Goal: Task Accomplishment & Management: Use online tool/utility

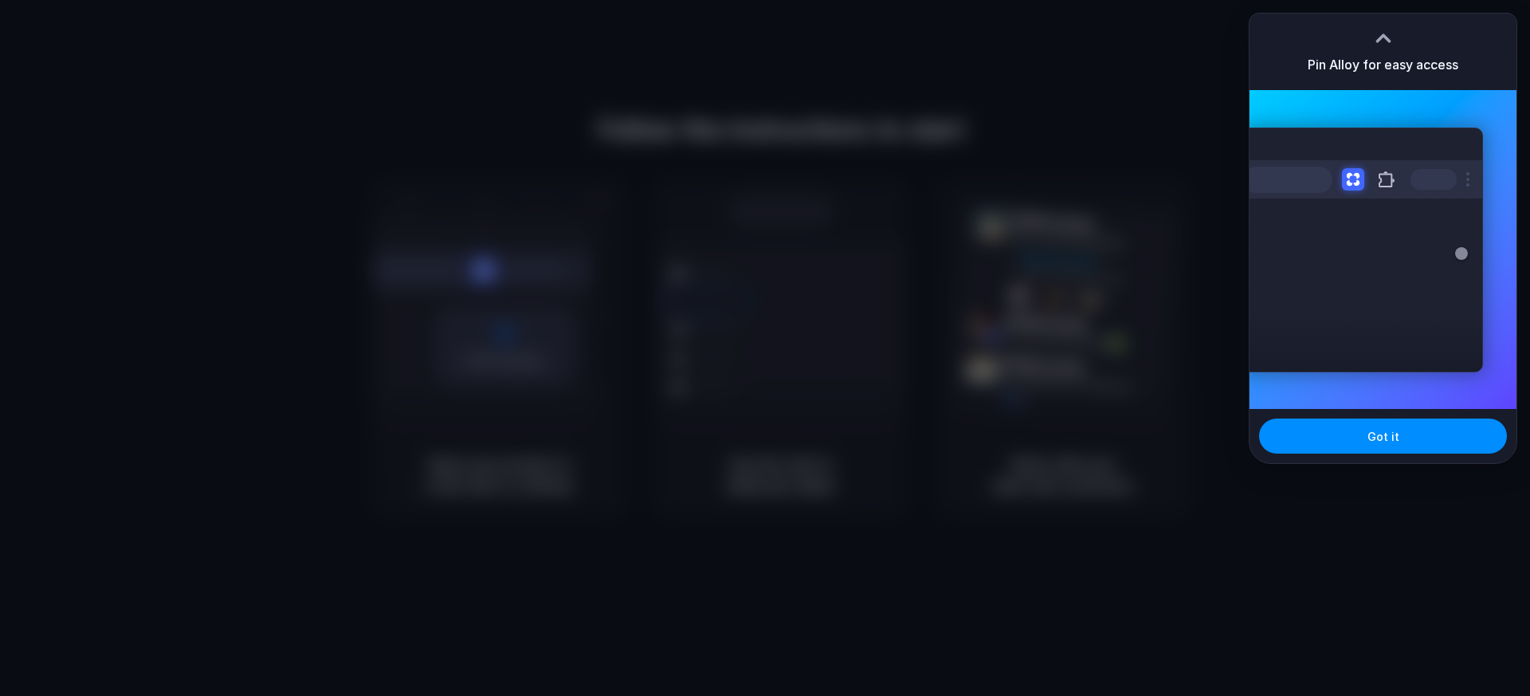
click at [1204, 457] on div "Got it" at bounding box center [1383, 436] width 267 height 54
click at [1204, 443] on button "Got it" at bounding box center [1383, 435] width 248 height 35
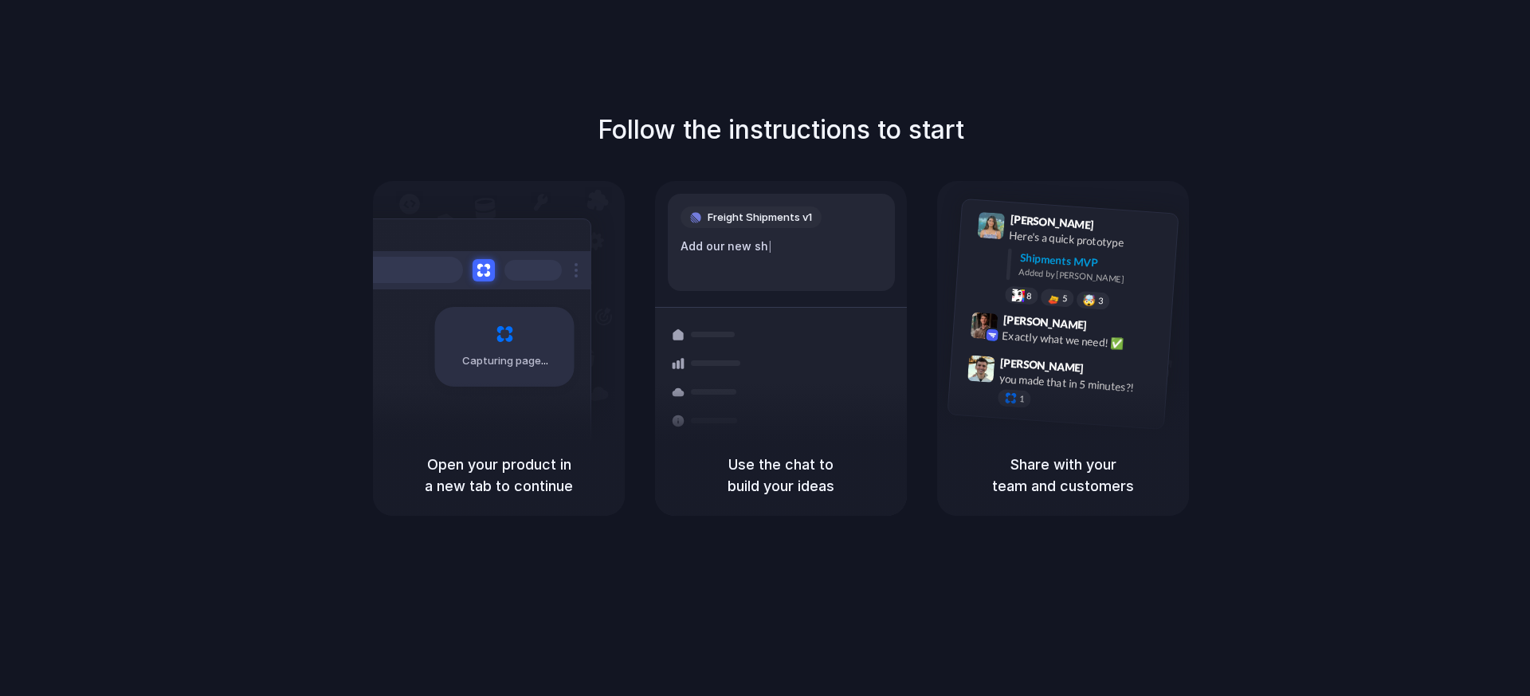
click at [703, 323] on div at bounding box center [708, 334] width 92 height 29
click at [528, 320] on div "Capturing page" at bounding box center [504, 347] width 139 height 80
drag, startPoint x: 1097, startPoint y: 133, endPoint x: 1053, endPoint y: 182, distance: 66.6
click at [1097, 133] on div "Follow the instructions to start Capturing page Open your product in a new tab …" at bounding box center [781, 313] width 1530 height 405
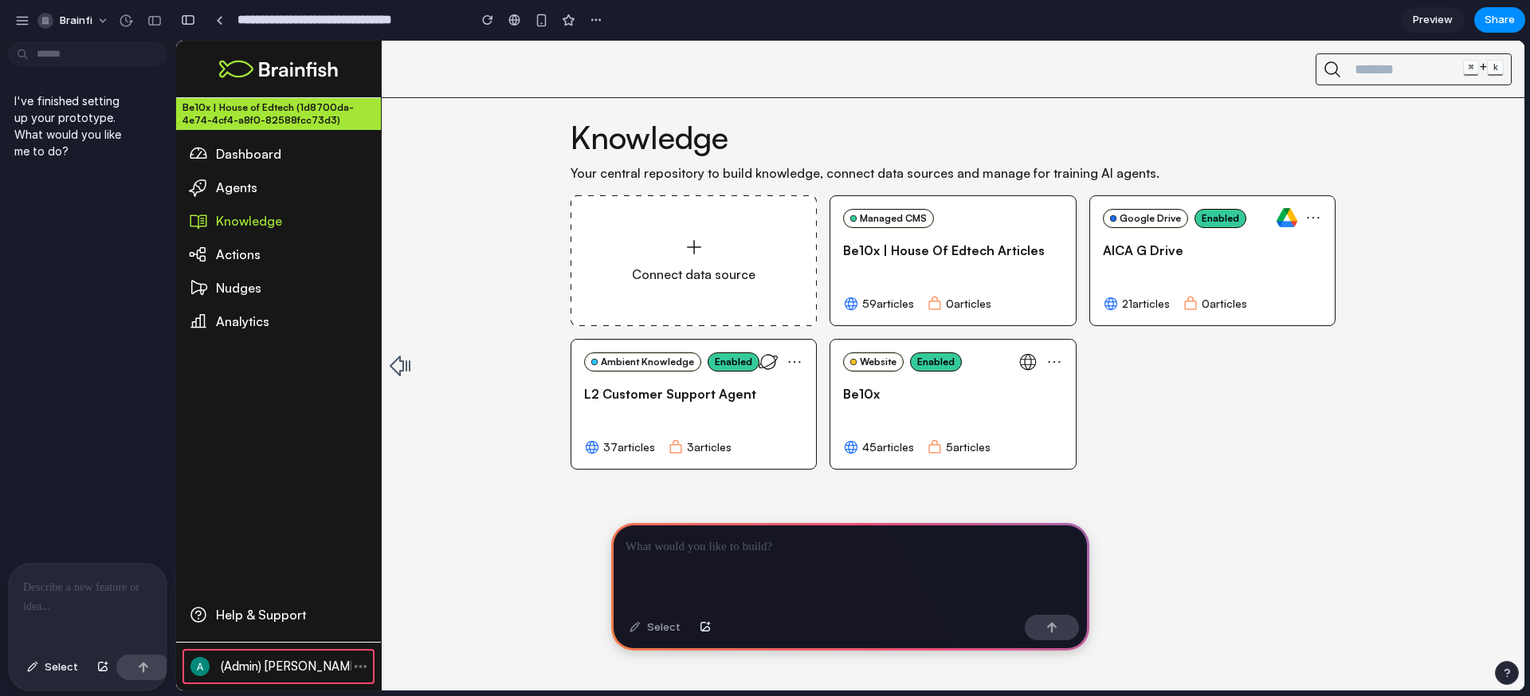
click at [222, 187] on div "Agents" at bounding box center [292, 187] width 152 height 19
click at [254, 159] on div "Dashboard" at bounding box center [292, 153] width 152 height 19
click at [82, 599] on div at bounding box center [88, 605] width 158 height 84
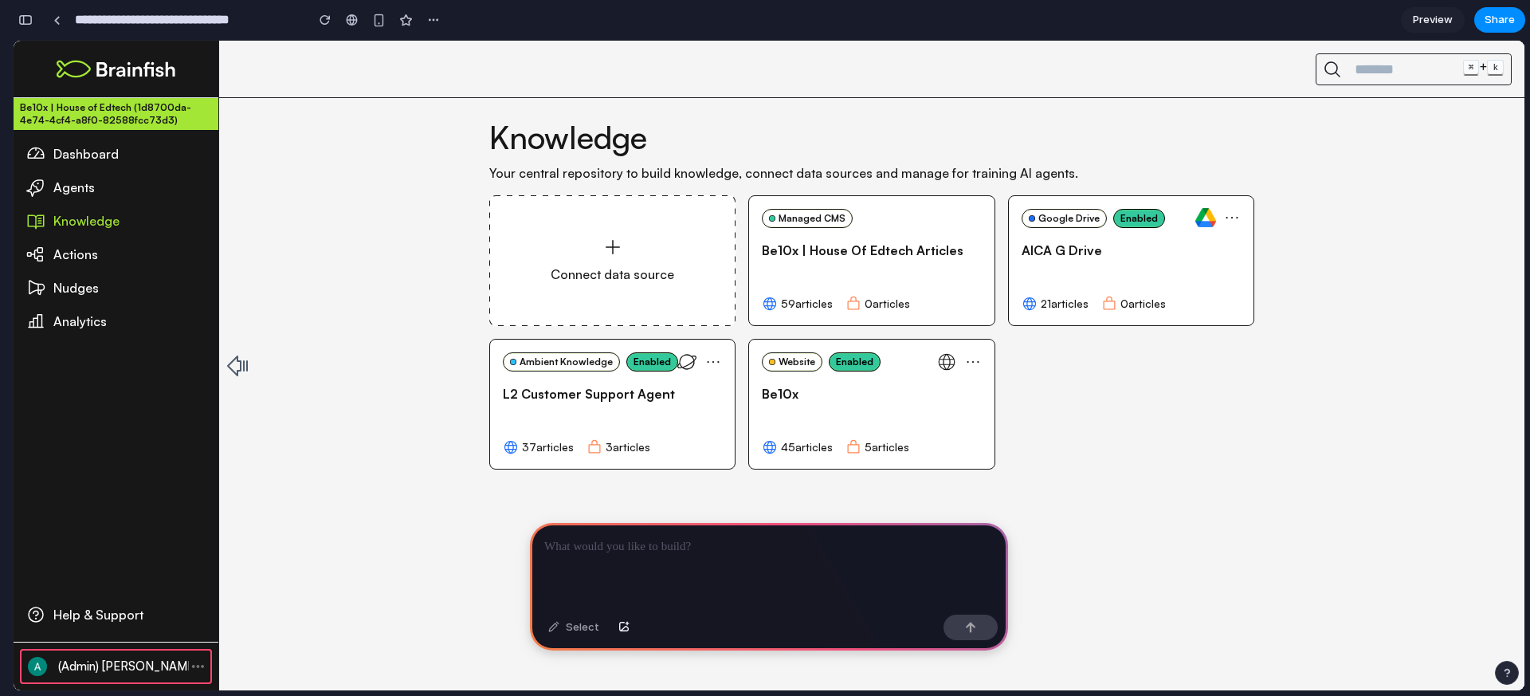
click at [69, 190] on div "Agents" at bounding box center [129, 187] width 152 height 19
click at [695, 570] on div at bounding box center [769, 565] width 478 height 85
click at [822, 551] on p at bounding box center [768, 546] width 449 height 19
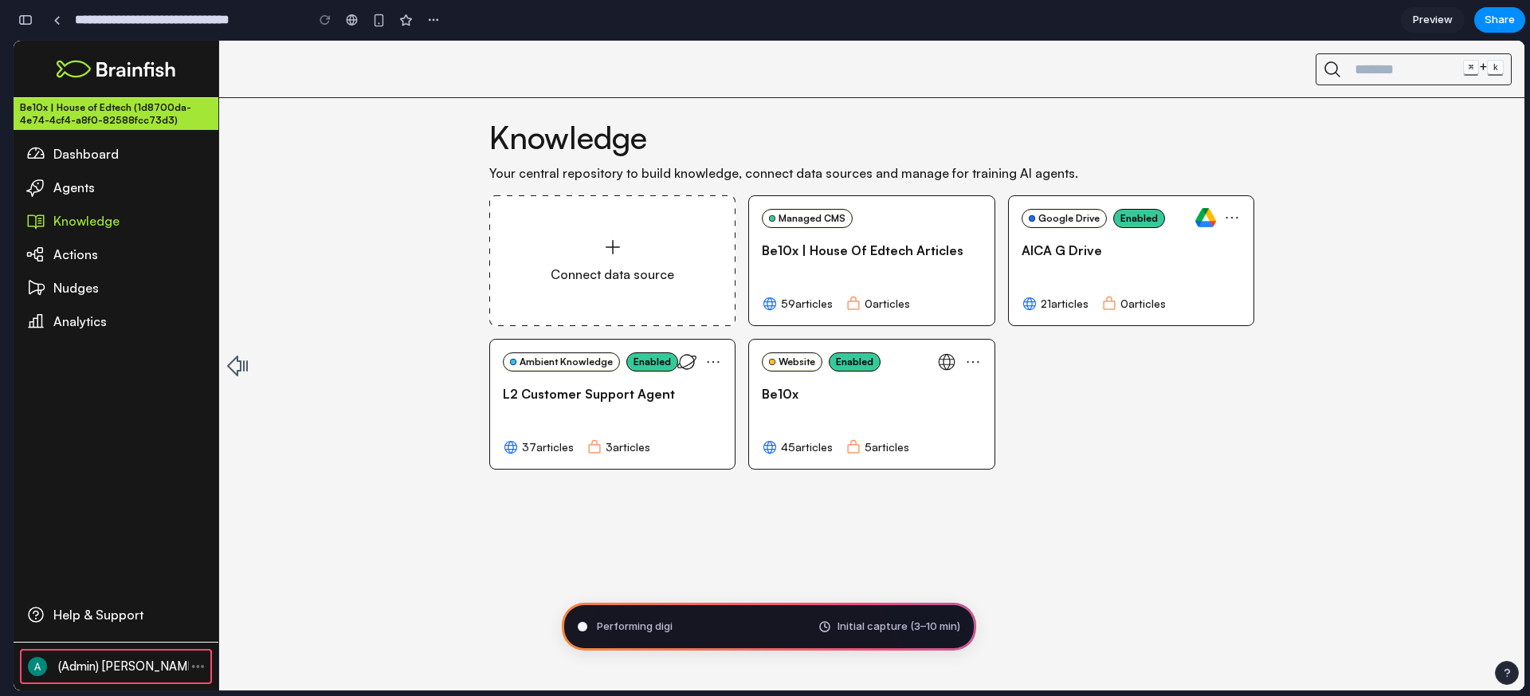
type input "**********"
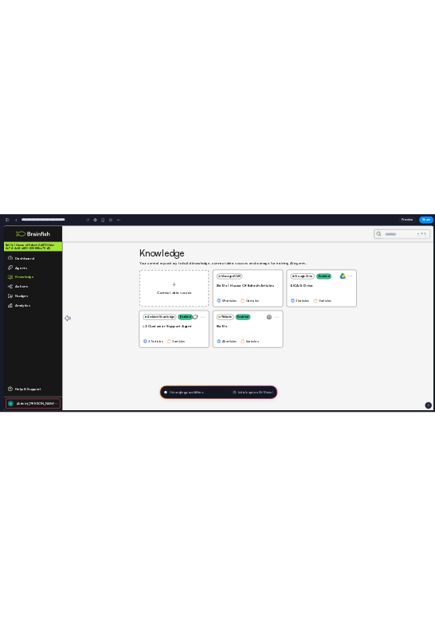
scroll to position [638, 0]
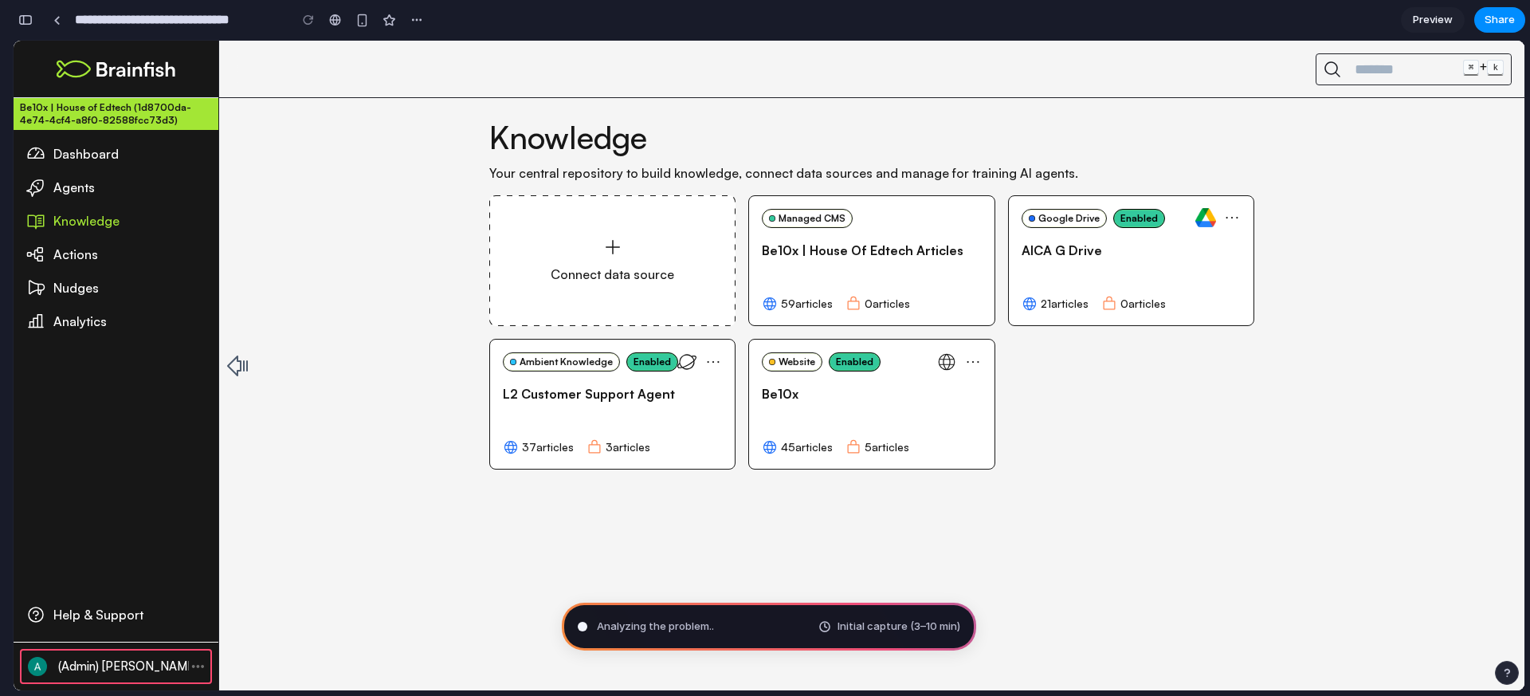
click at [842, 514] on div "Knowledge Your central repository to build knowledge, connect data sources and …" at bounding box center [871, 315] width 1305 height 435
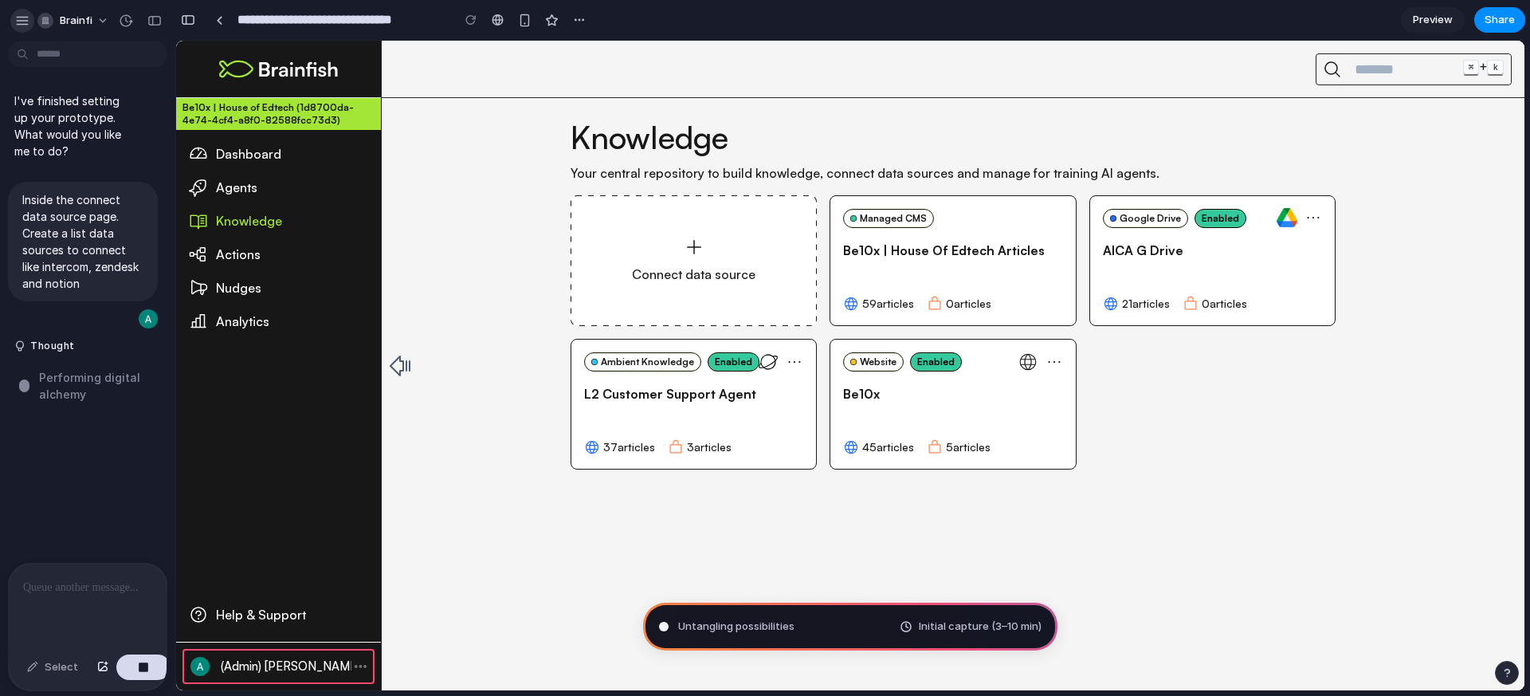
scroll to position [0, 0]
click at [97, 24] on button "brainfi" at bounding box center [74, 21] width 86 height 26
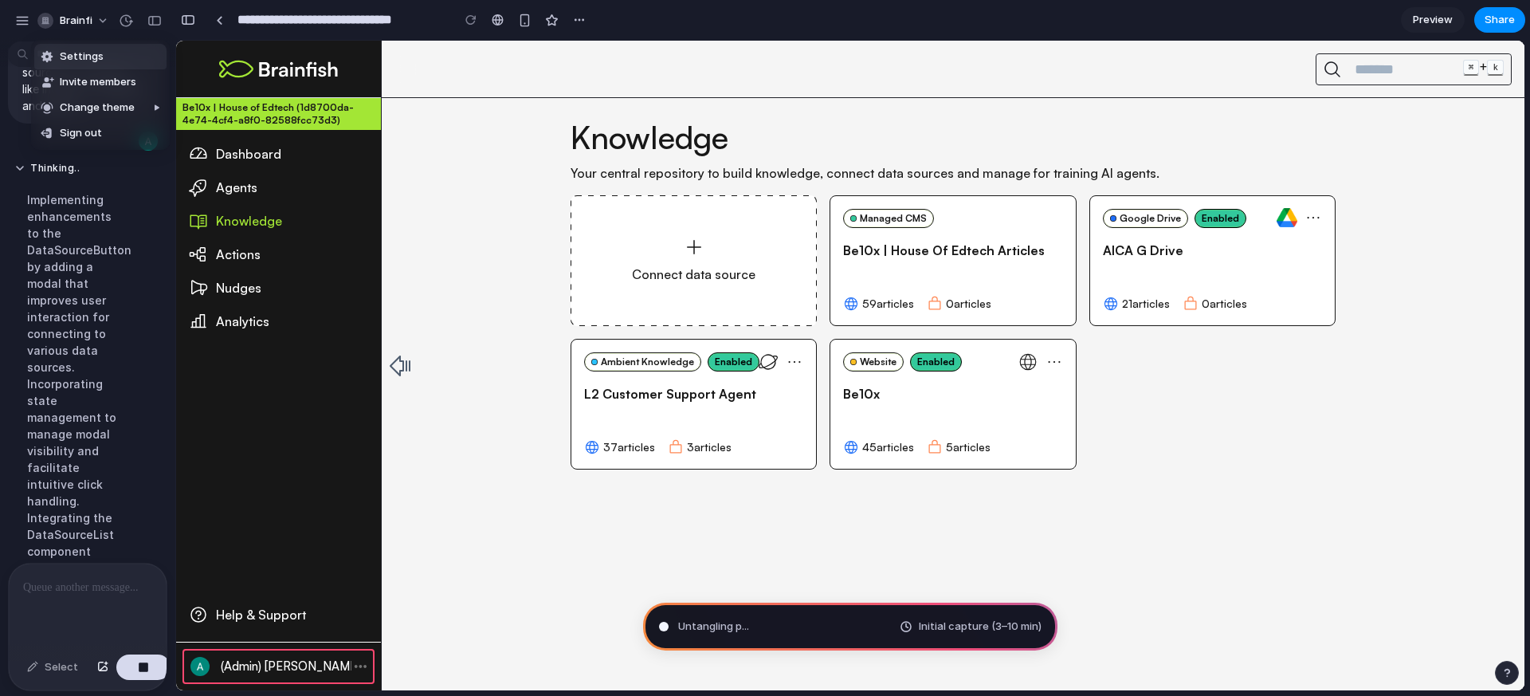
click at [98, 24] on div "Settings Invite members Change theme Sign out" at bounding box center [765, 348] width 1530 height 696
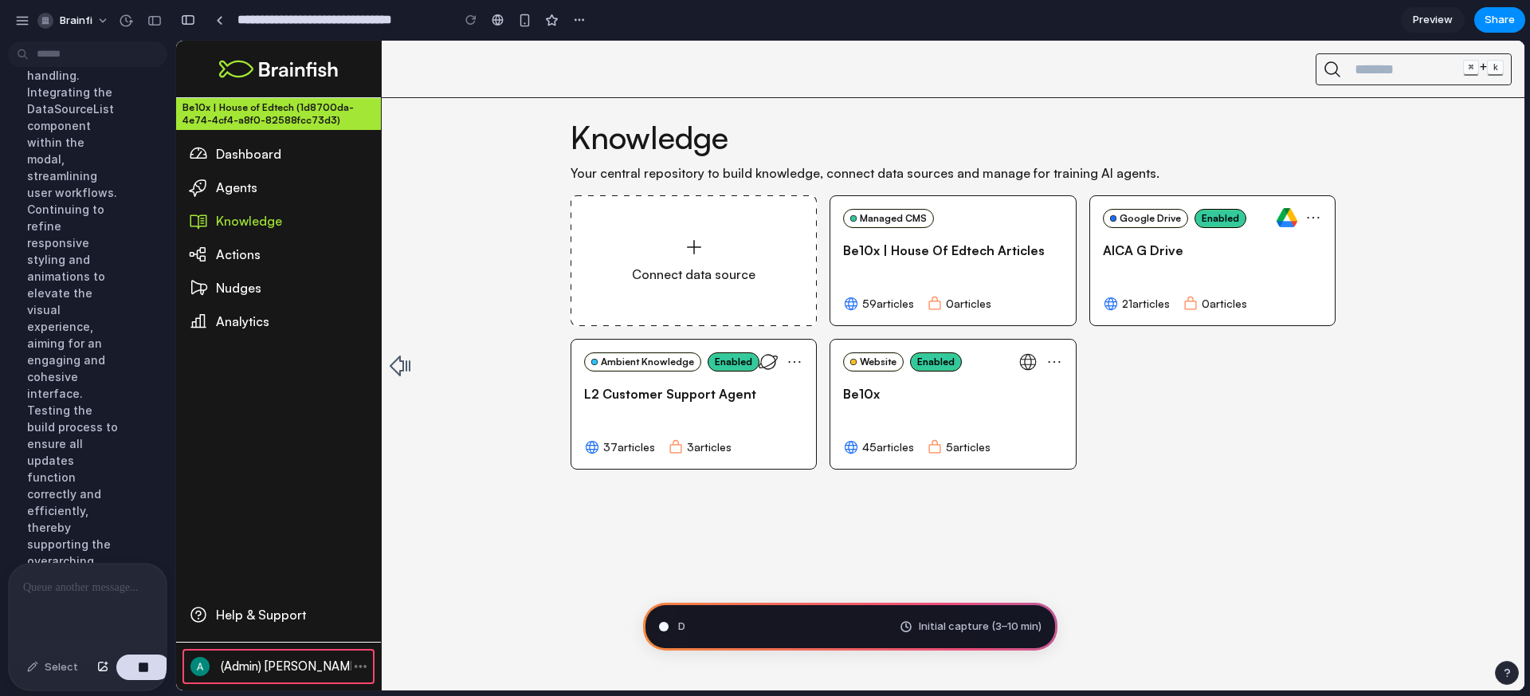
scroll to position [621, 0]
click at [69, 226] on div "Implementing enhancements to the DataSourceButton by adding a modal that improv…" at bounding box center [74, 183] width 120 height 889
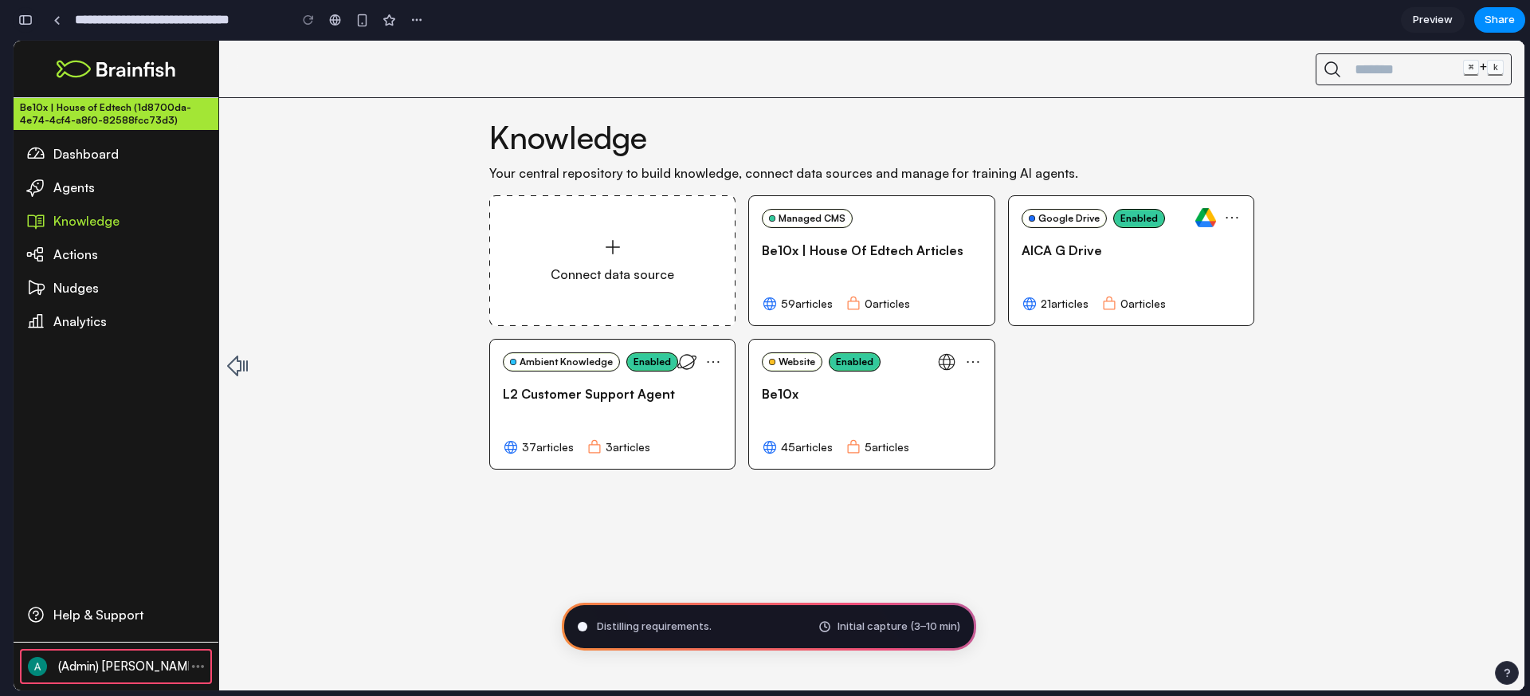
click at [30, 21] on div "button" at bounding box center [25, 19] width 14 height 11
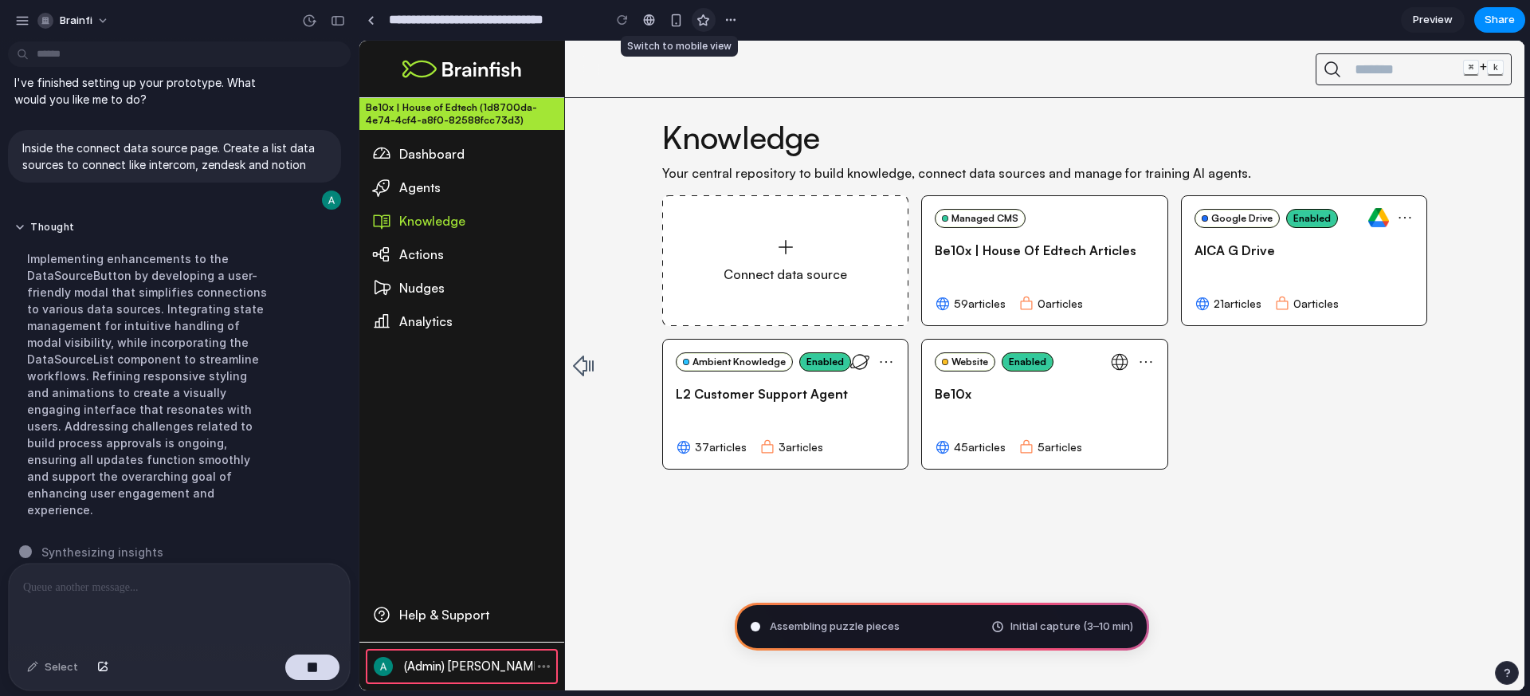
scroll to position [0, 0]
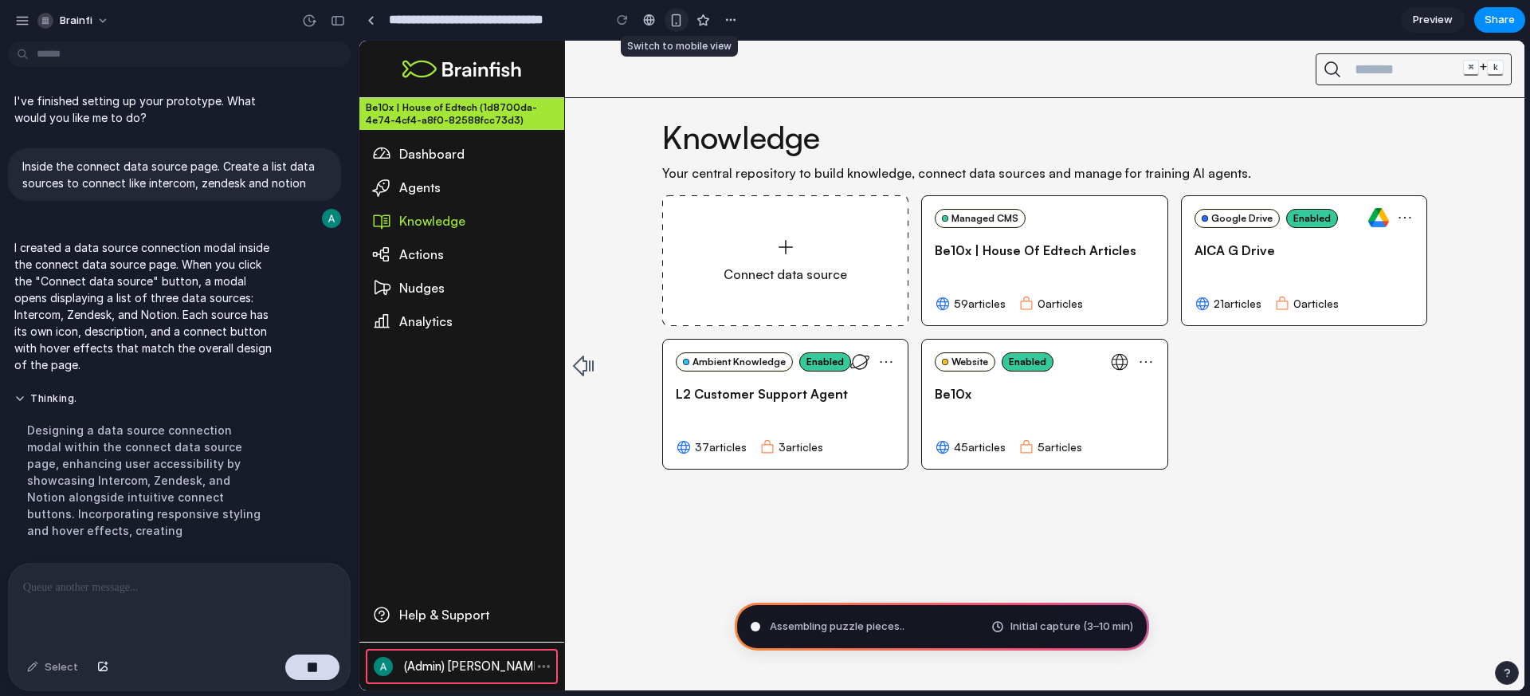
click at [685, 22] on button "button" at bounding box center [677, 20] width 24 height 24
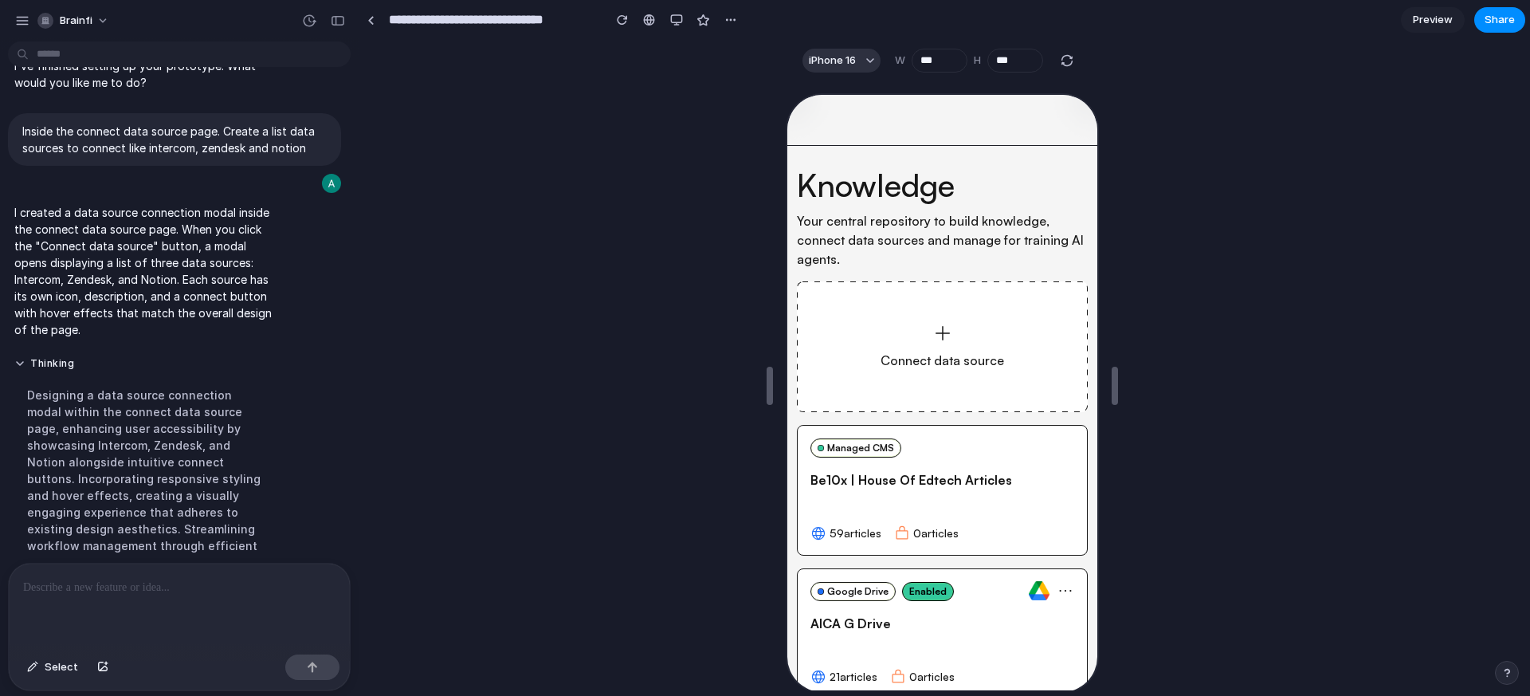
click at [1076, 107] on div "Search articles ⌘ + k" at bounding box center [1081, 119] width 10 height 26
click at [836, 60] on span "iPhone 16" at bounding box center [832, 61] width 47 height 16
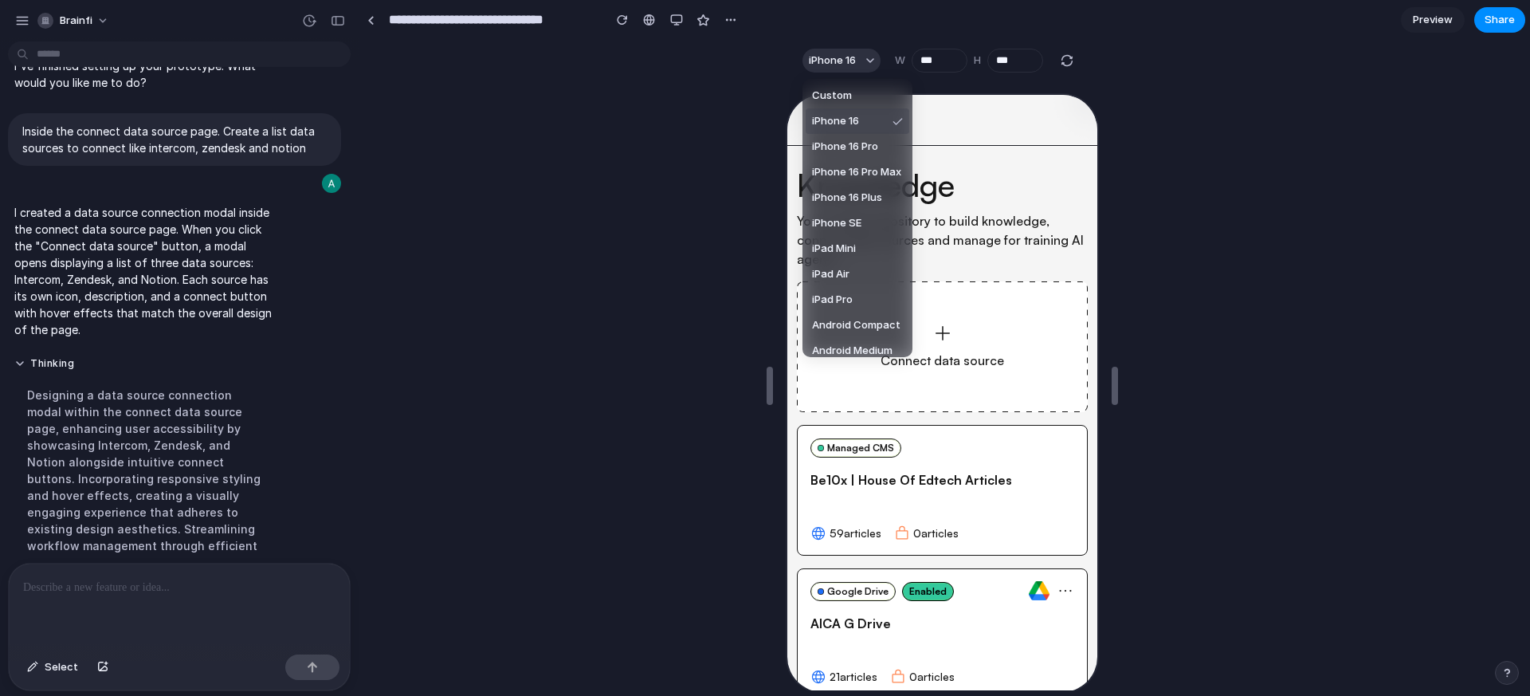
drag, startPoint x: 840, startPoint y: 111, endPoint x: 53, endPoint y: 20, distance: 791.8
click at [840, 111] on li "iPhone 16" at bounding box center [858, 121] width 104 height 26
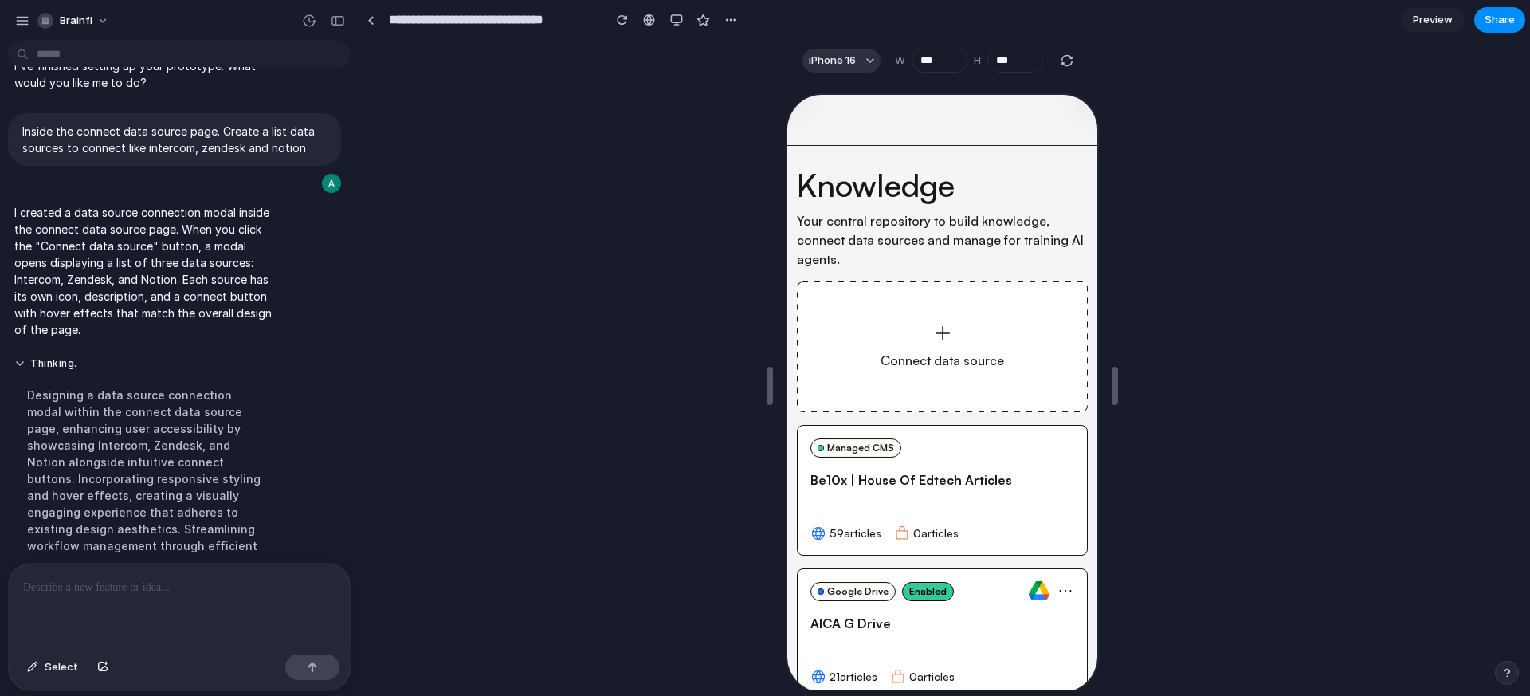
click at [839, 157] on div "Knowledge Your central repository to build knowledge, connect data sources and …" at bounding box center [940, 573] width 310 height 859
click at [847, 49] on button "iPhone 16" at bounding box center [841, 61] width 78 height 24
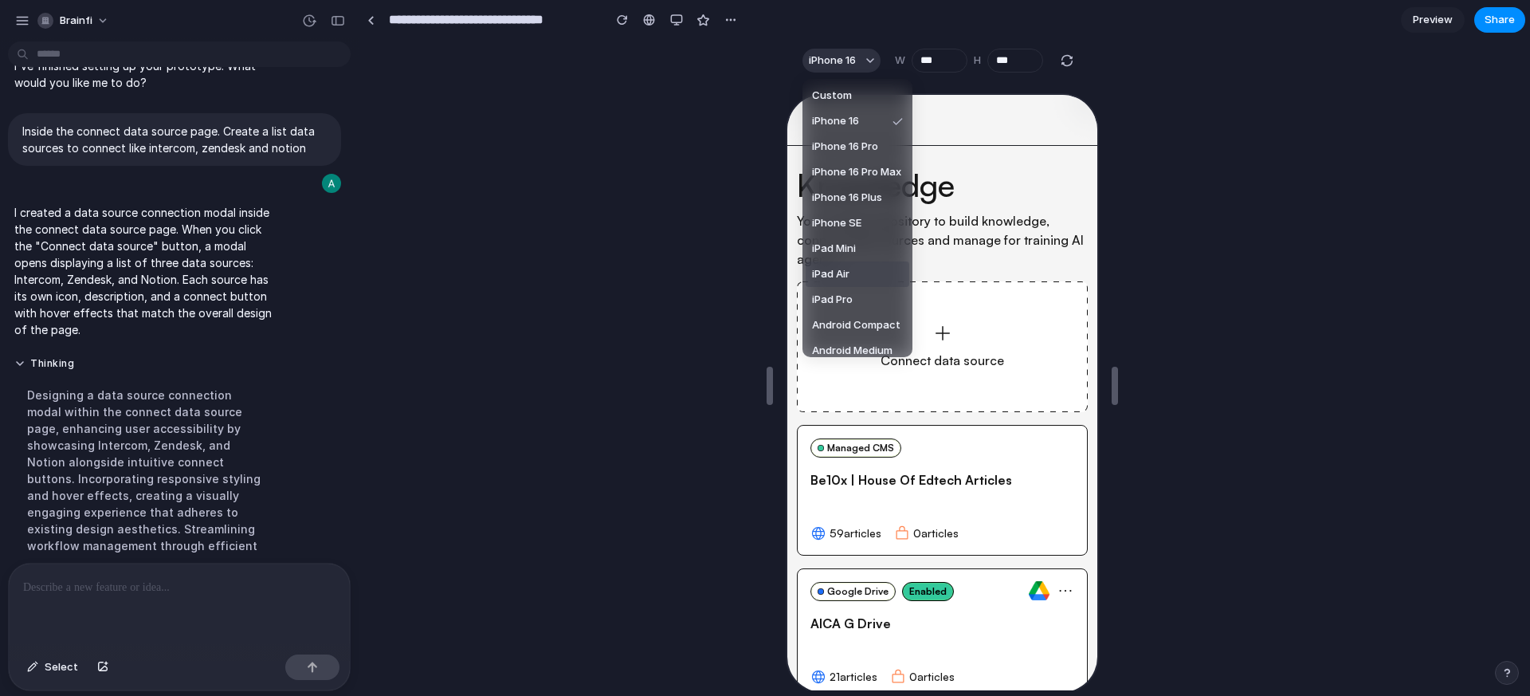
click at [838, 270] on span "iPad Air" at bounding box center [830, 274] width 37 height 16
type input "***"
type input "****"
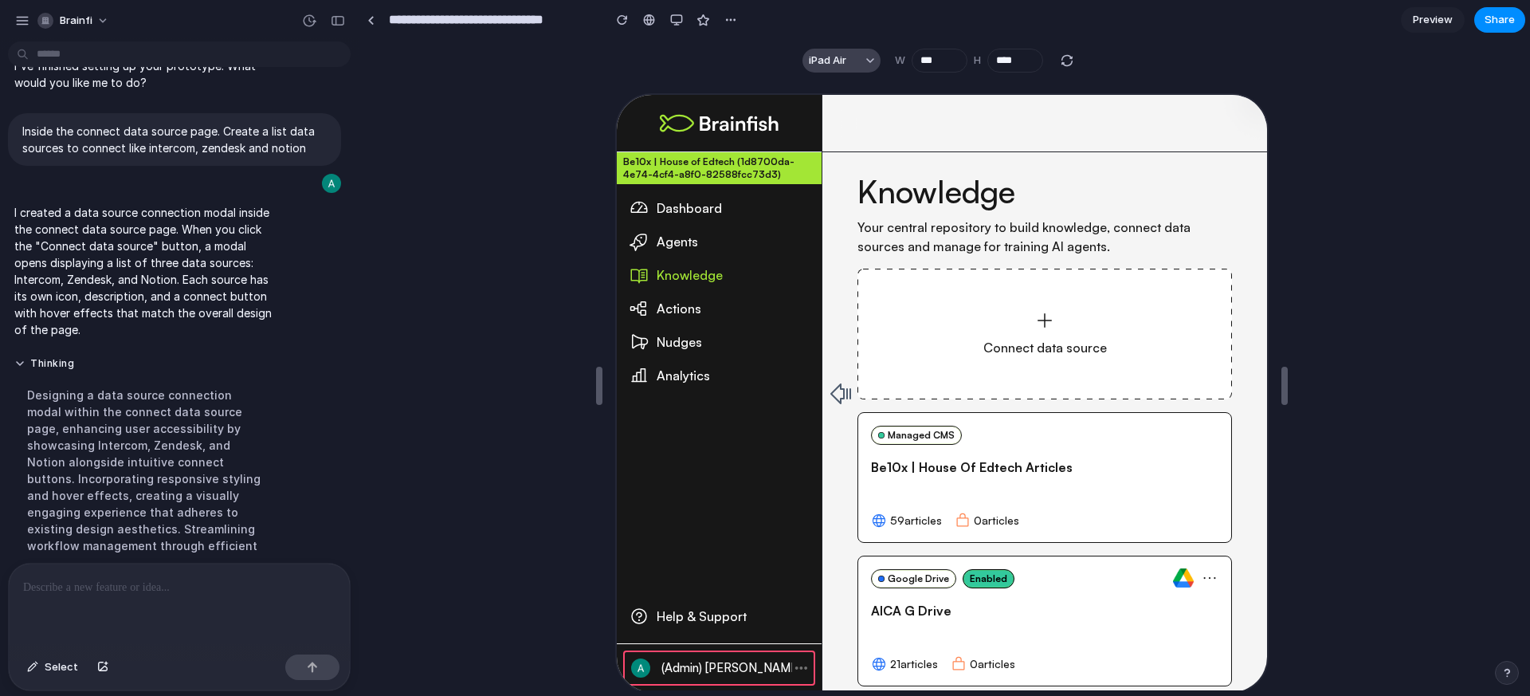
click at [846, 60] on span "iPad Air" at bounding box center [827, 61] width 37 height 16
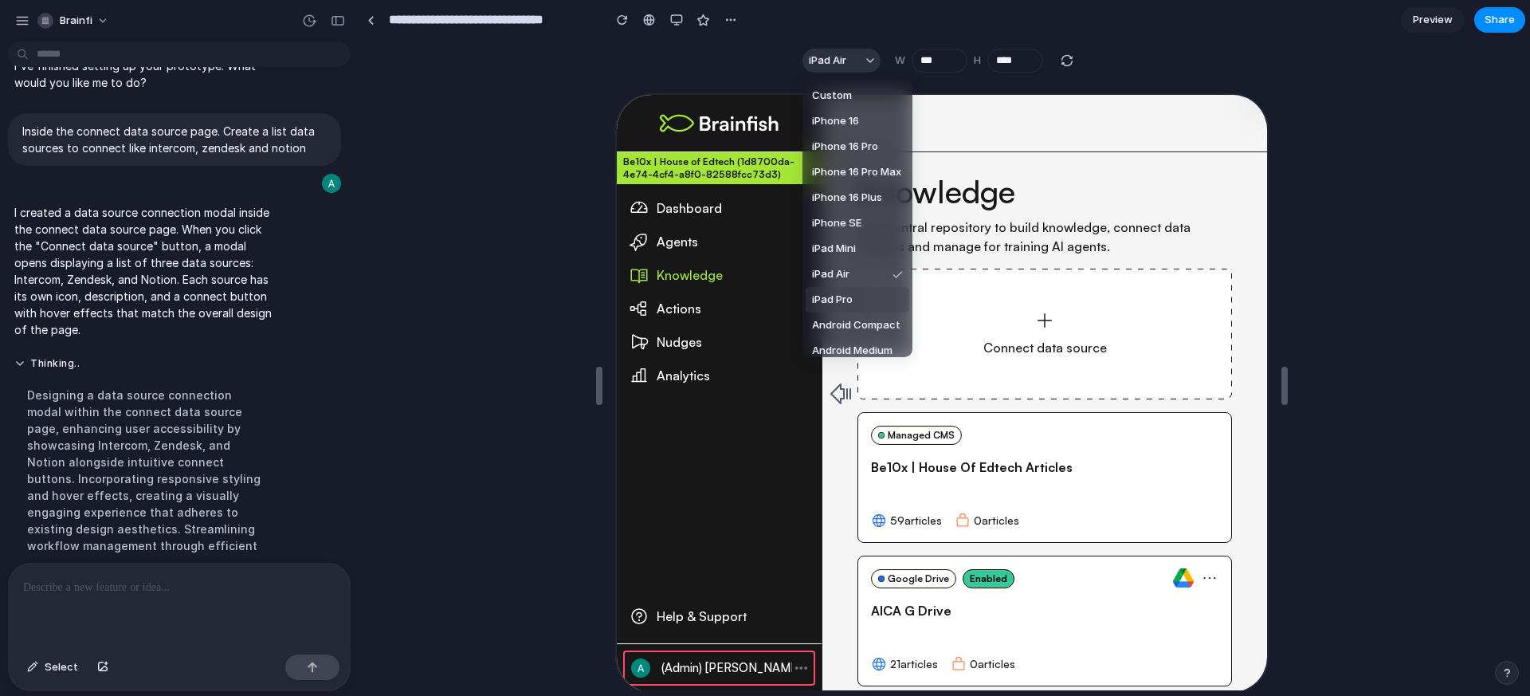
click at [838, 292] on span "iPad Pro" at bounding box center [832, 300] width 41 height 16
type input "****"
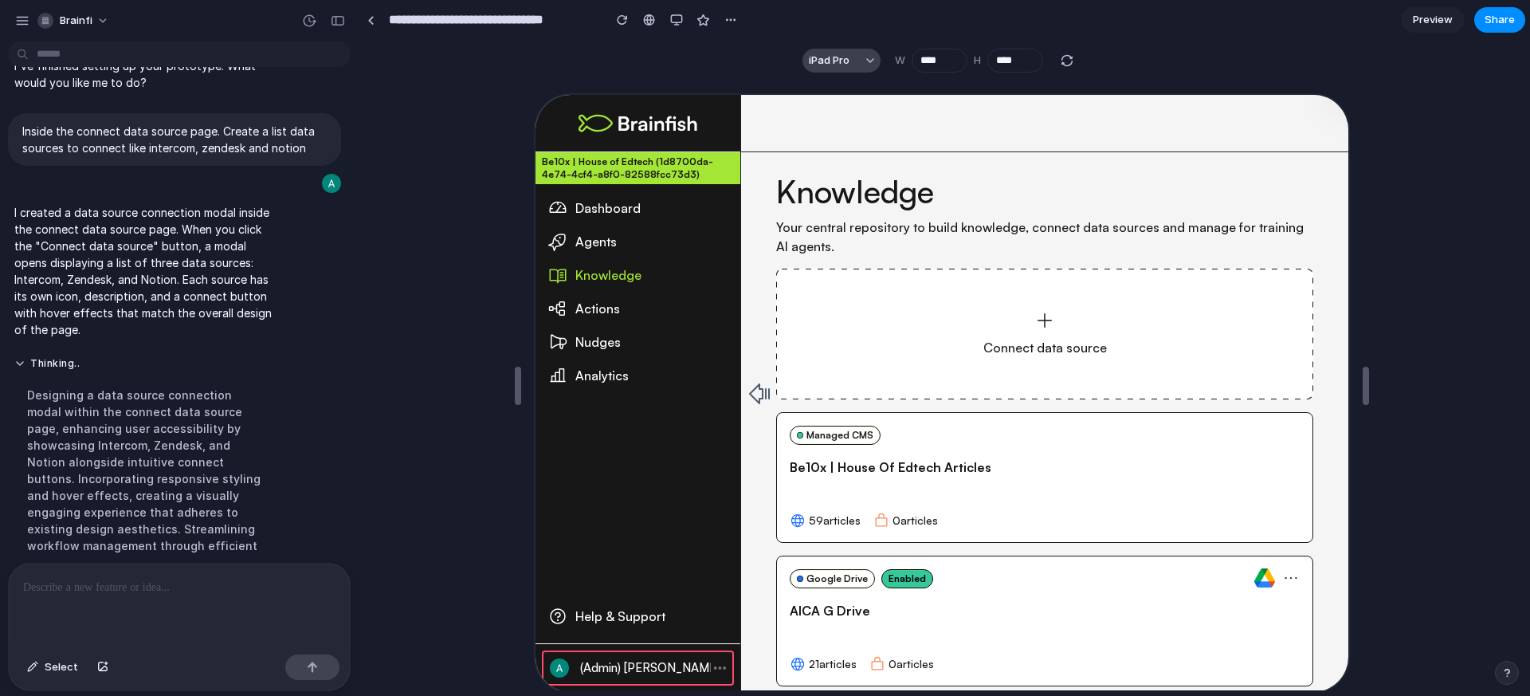
click at [873, 61] on button "iPad Pro" at bounding box center [841, 61] width 78 height 24
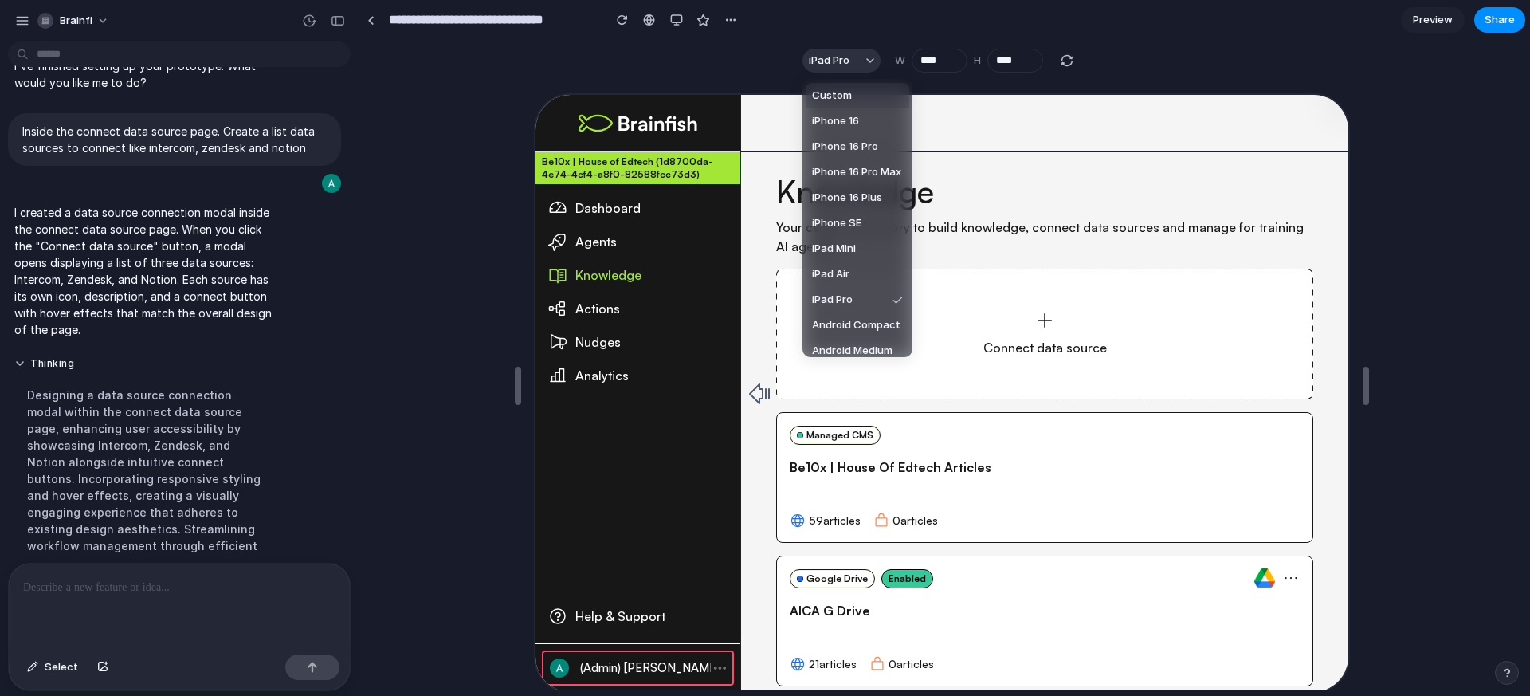
click at [831, 99] on span "Custom" at bounding box center [832, 96] width 40 height 16
type input "***"
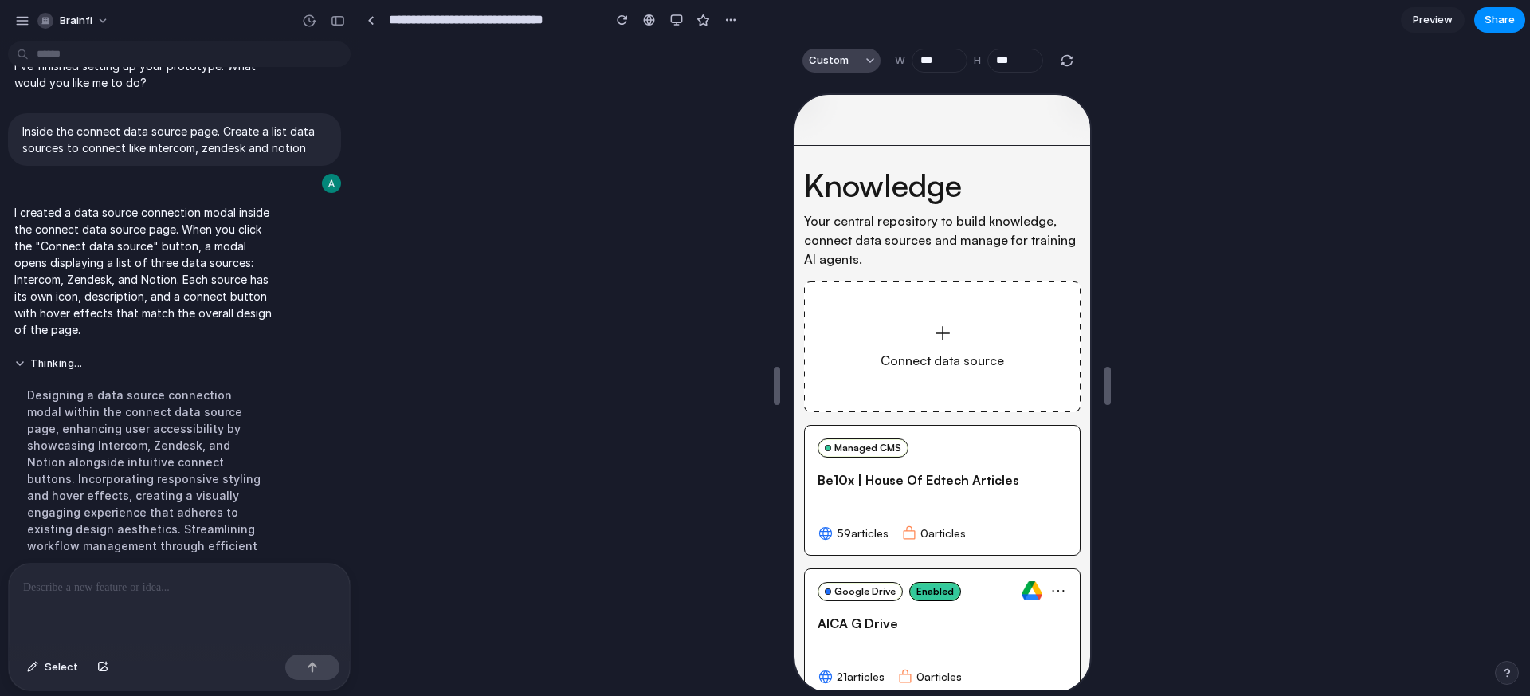
click at [849, 64] on button "Custom" at bounding box center [841, 61] width 78 height 24
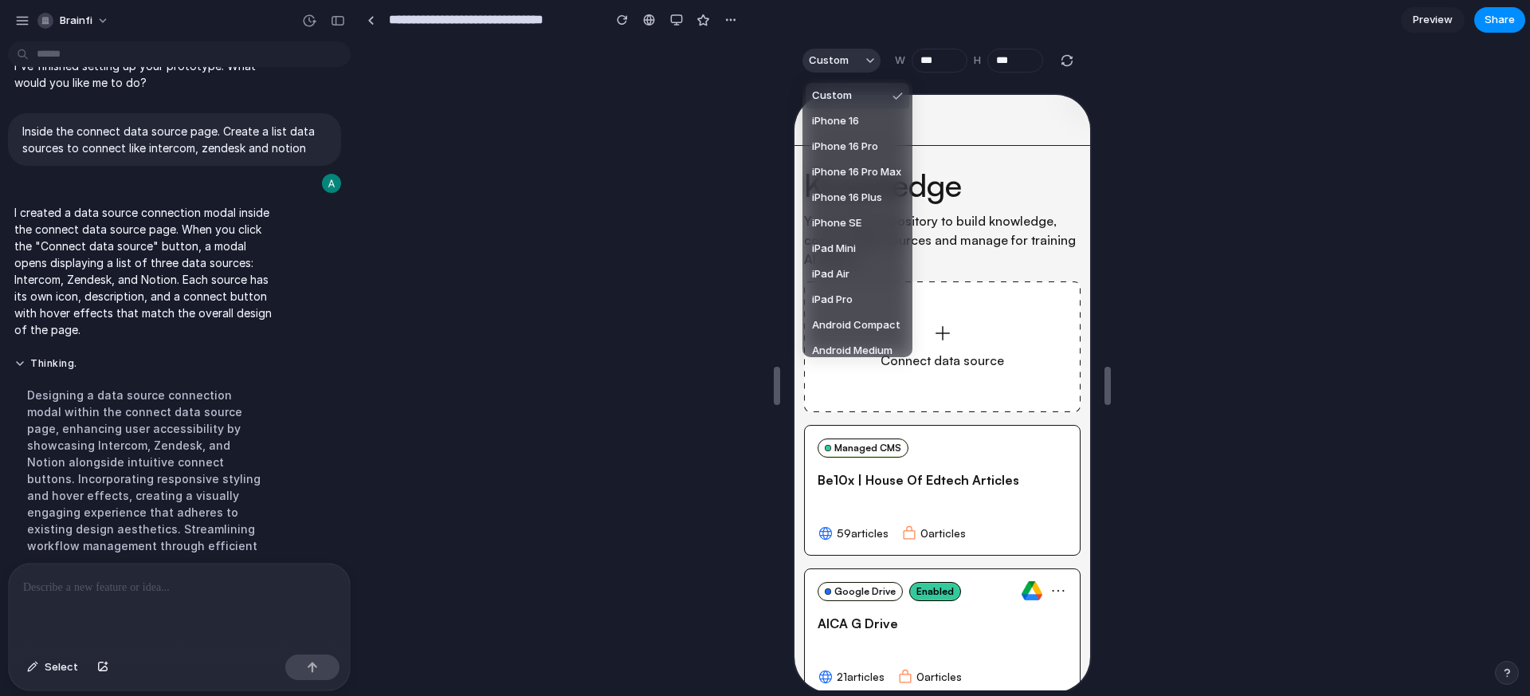
click at [677, 24] on div "Custom iPhone 16 iPhone 16 Pro iPhone 16 Pro Max iPhone 16 Plus iPhone SE iPad …" at bounding box center [765, 348] width 1530 height 696
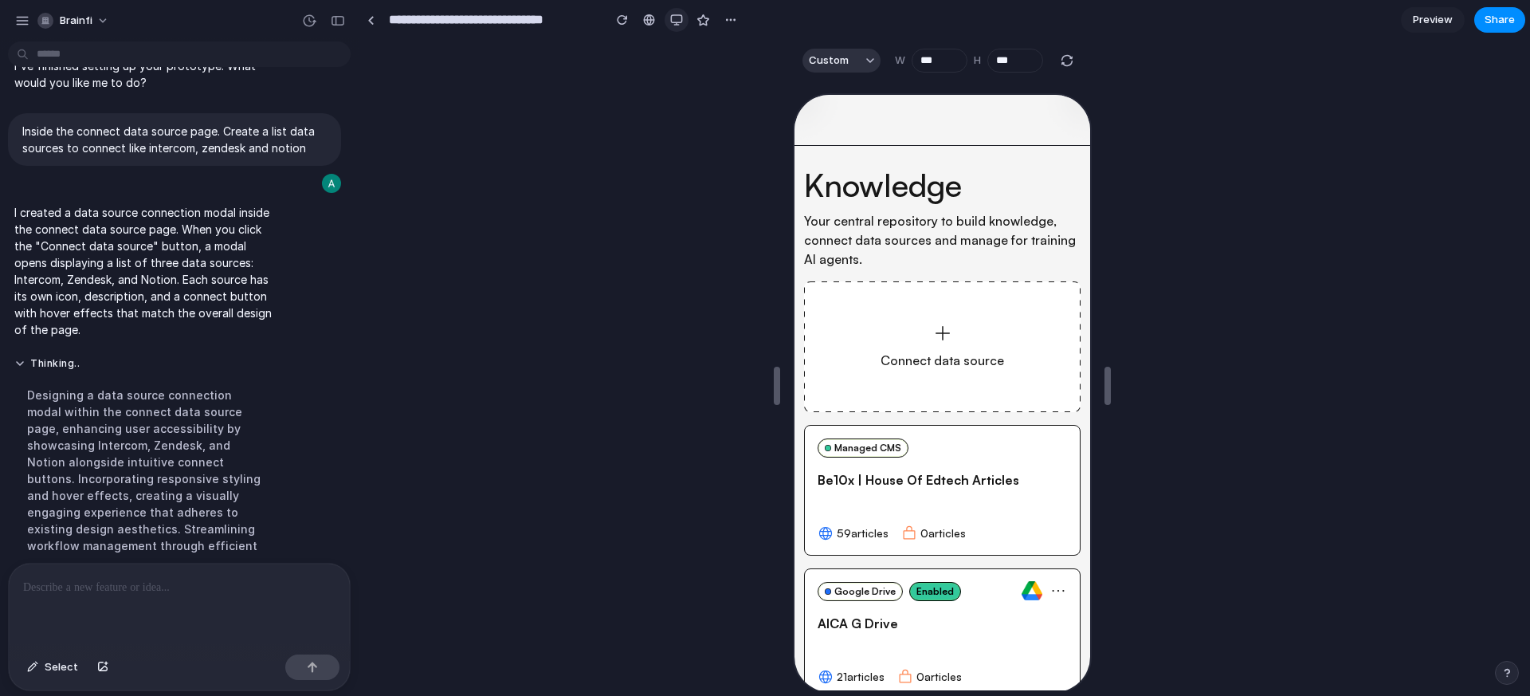
click at [678, 22] on div "button" at bounding box center [676, 20] width 13 height 13
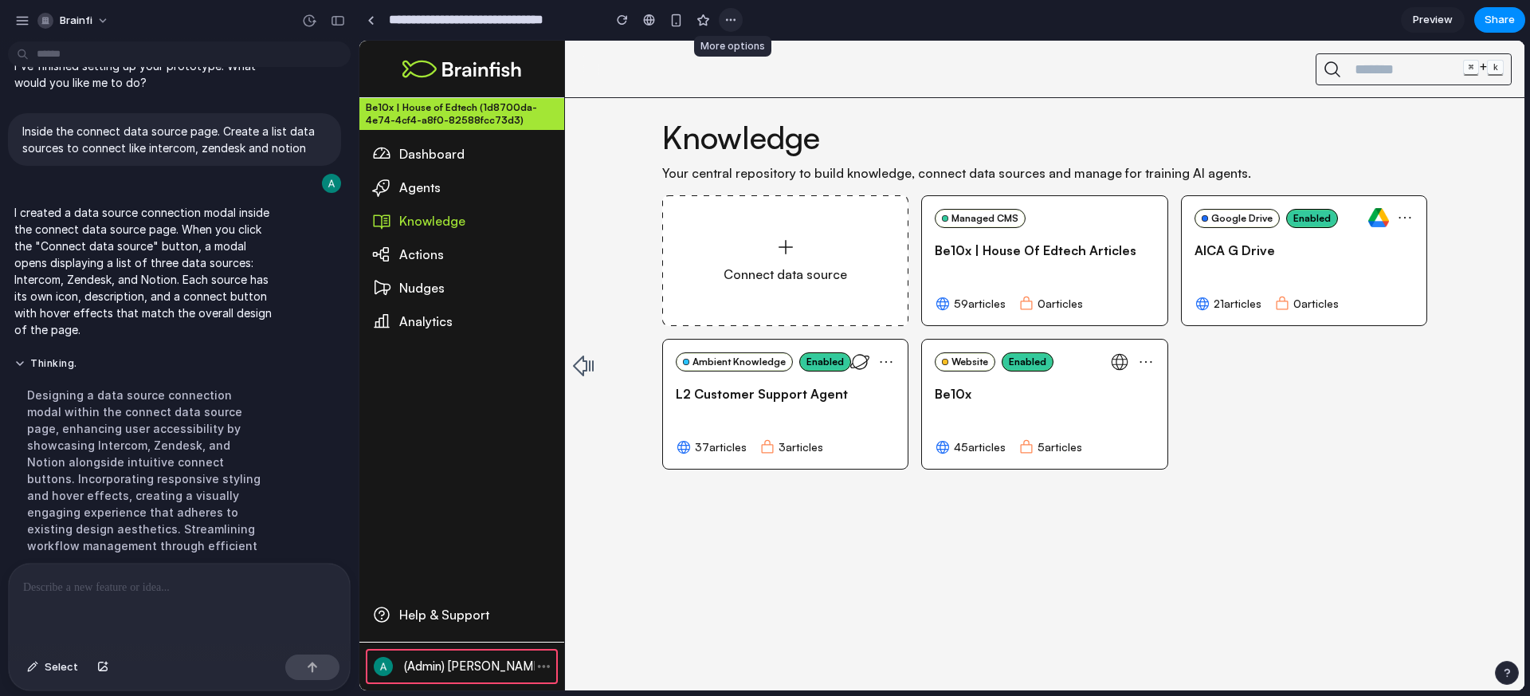
click at [724, 22] on div "button" at bounding box center [730, 20] width 13 height 13
click at [705, 67] on div "Duplicate Delete" at bounding box center [765, 348] width 1530 height 696
click at [54, 668] on span "Select" at bounding box center [61, 667] width 33 height 16
click at [427, 282] on div at bounding box center [941, 365] width 1165 height 649
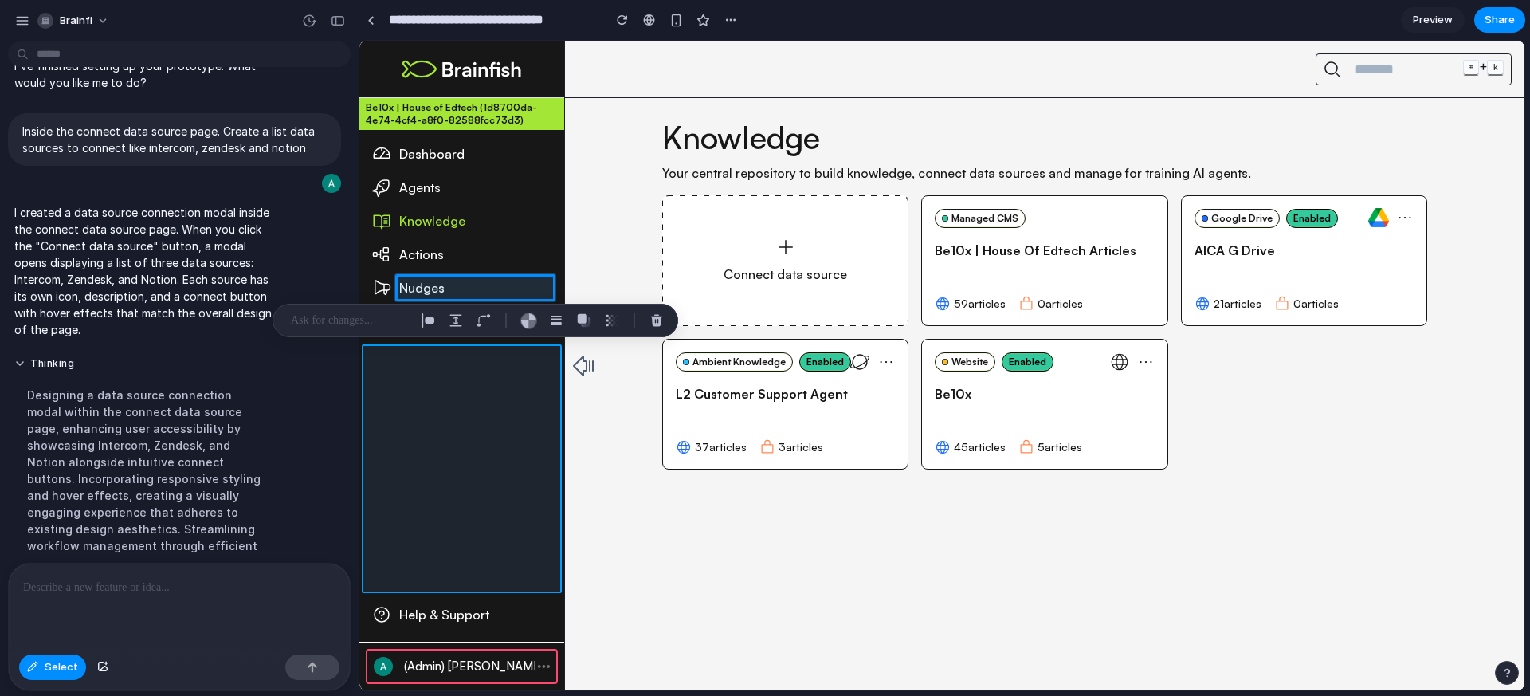
click at [448, 379] on div at bounding box center [941, 365] width 1165 height 649
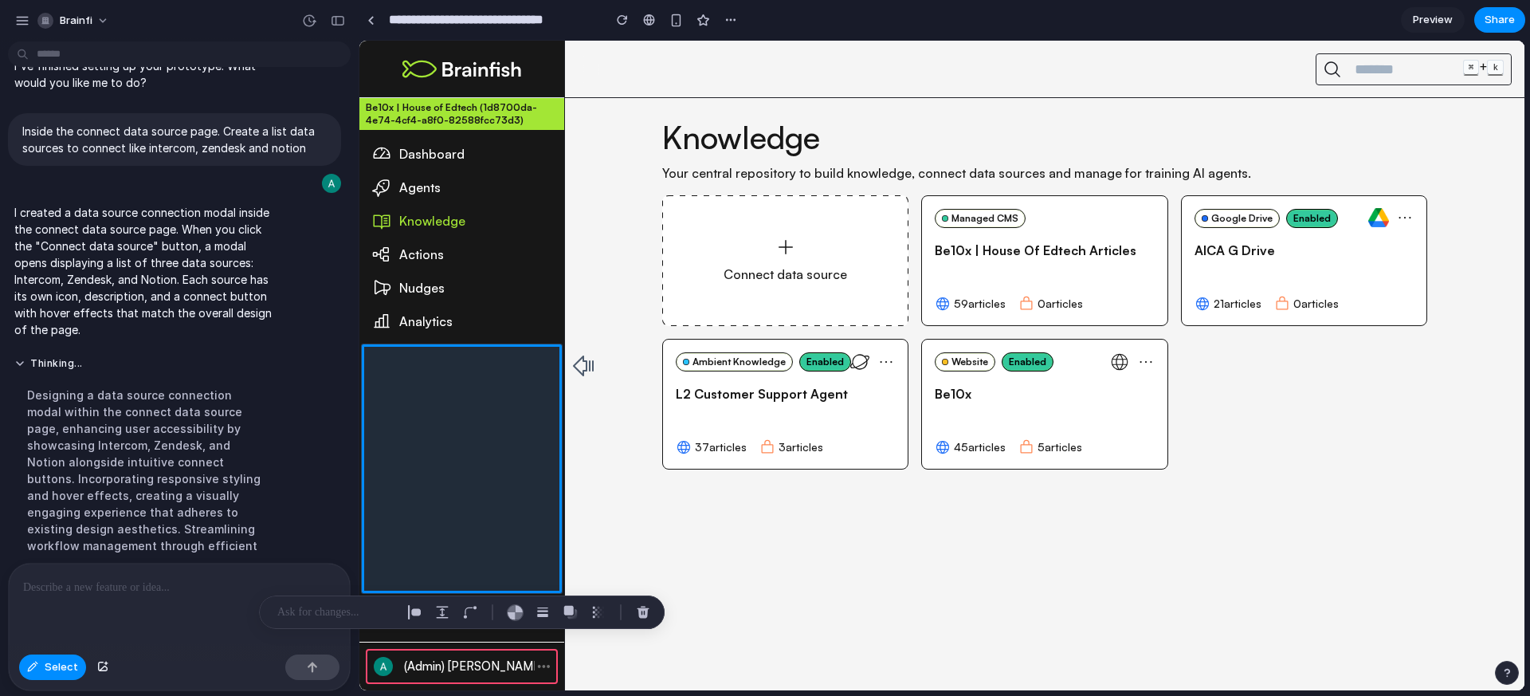
click at [135, 591] on p at bounding box center [179, 587] width 312 height 19
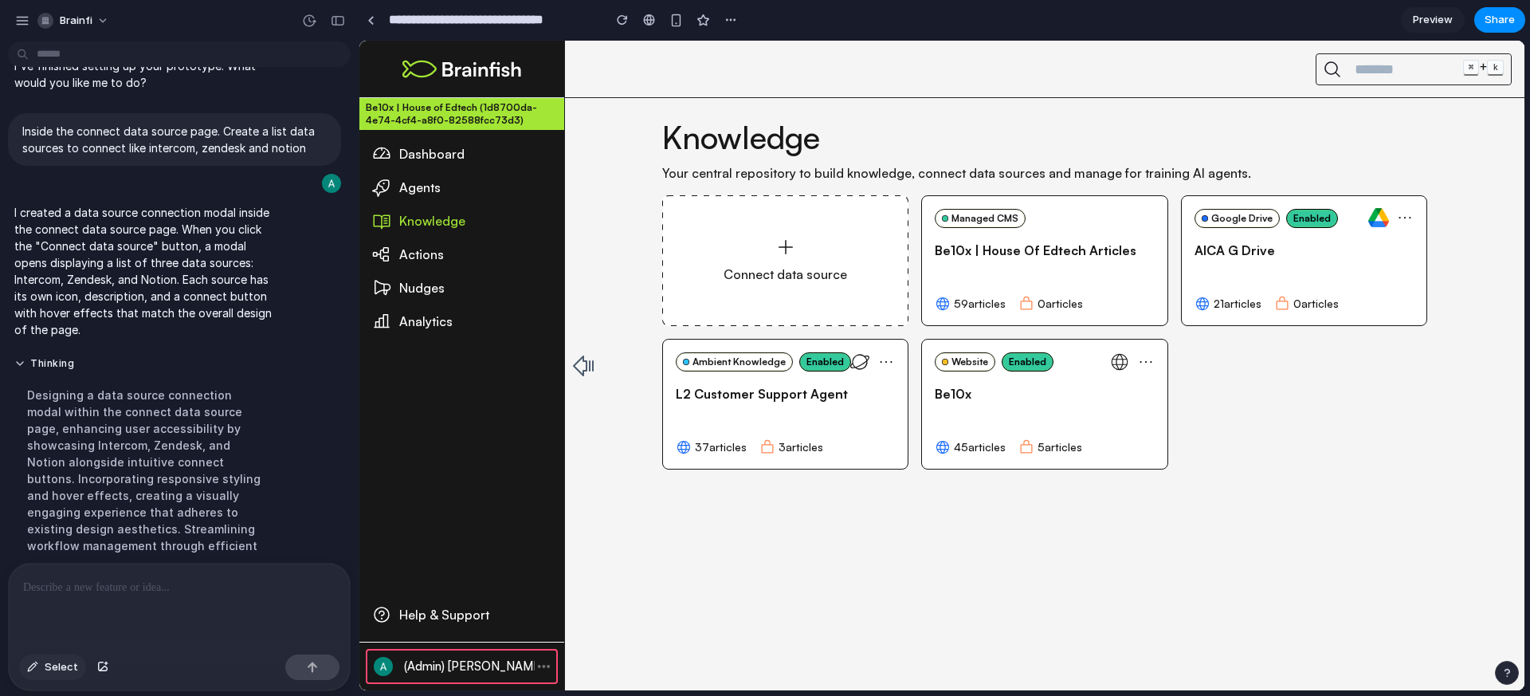
click at [42, 675] on button "Select" at bounding box center [52, 667] width 67 height 26
click at [728, 22] on div "button" at bounding box center [730, 20] width 13 height 13
click at [638, 23] on div "Duplicate Delete" at bounding box center [765, 348] width 1530 height 696
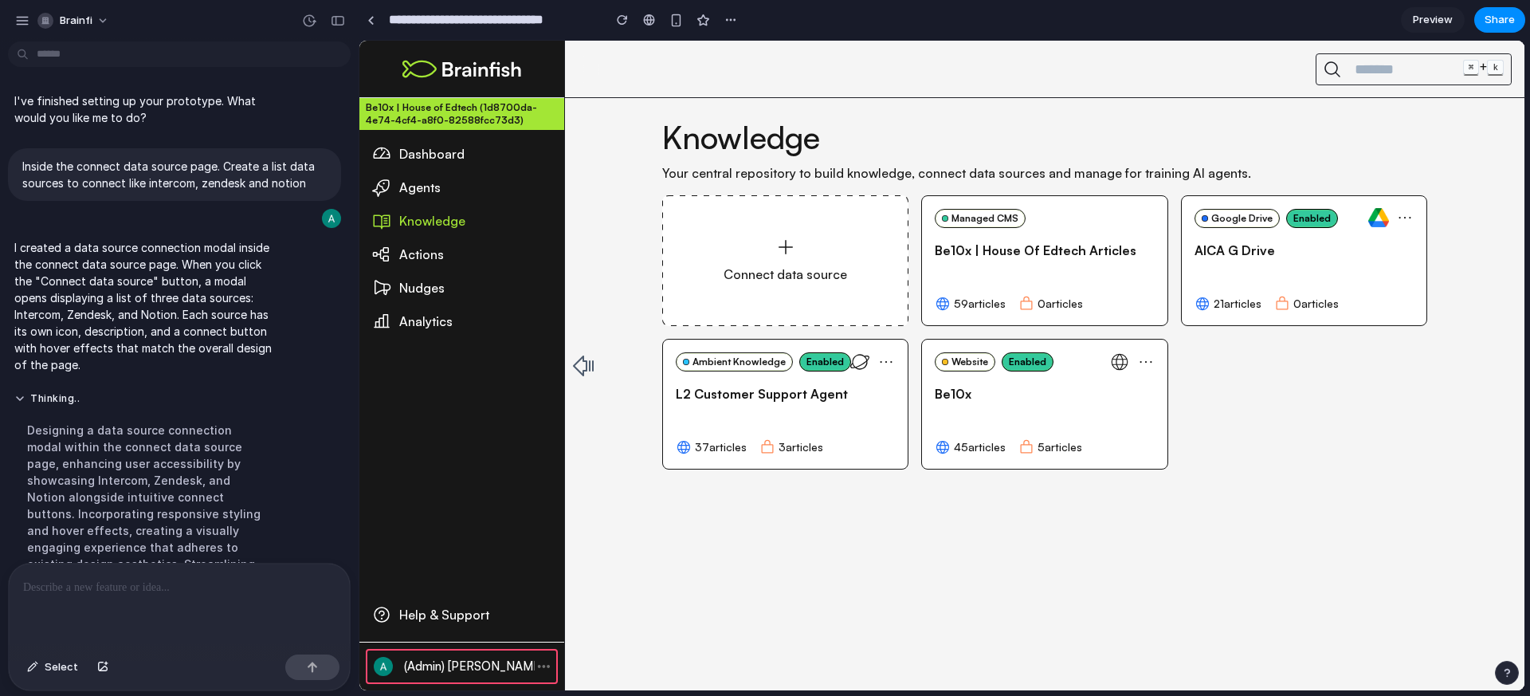
click at [195, 587] on p at bounding box center [179, 587] width 312 height 19
click at [698, 261] on div "Connect data source" at bounding box center [785, 260] width 246 height 131
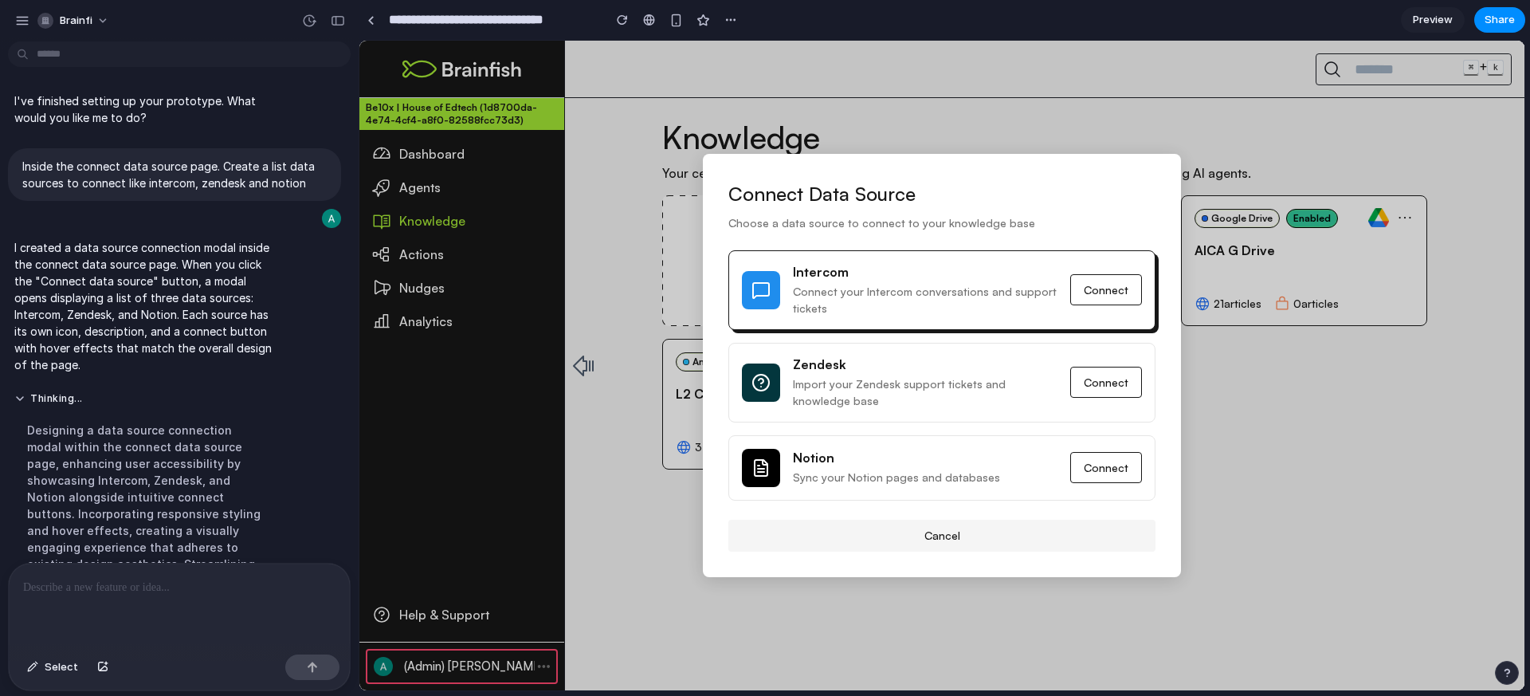
click at [944, 315] on p "Connect your Intercom conversations and support tickets" at bounding box center [925, 299] width 265 height 33
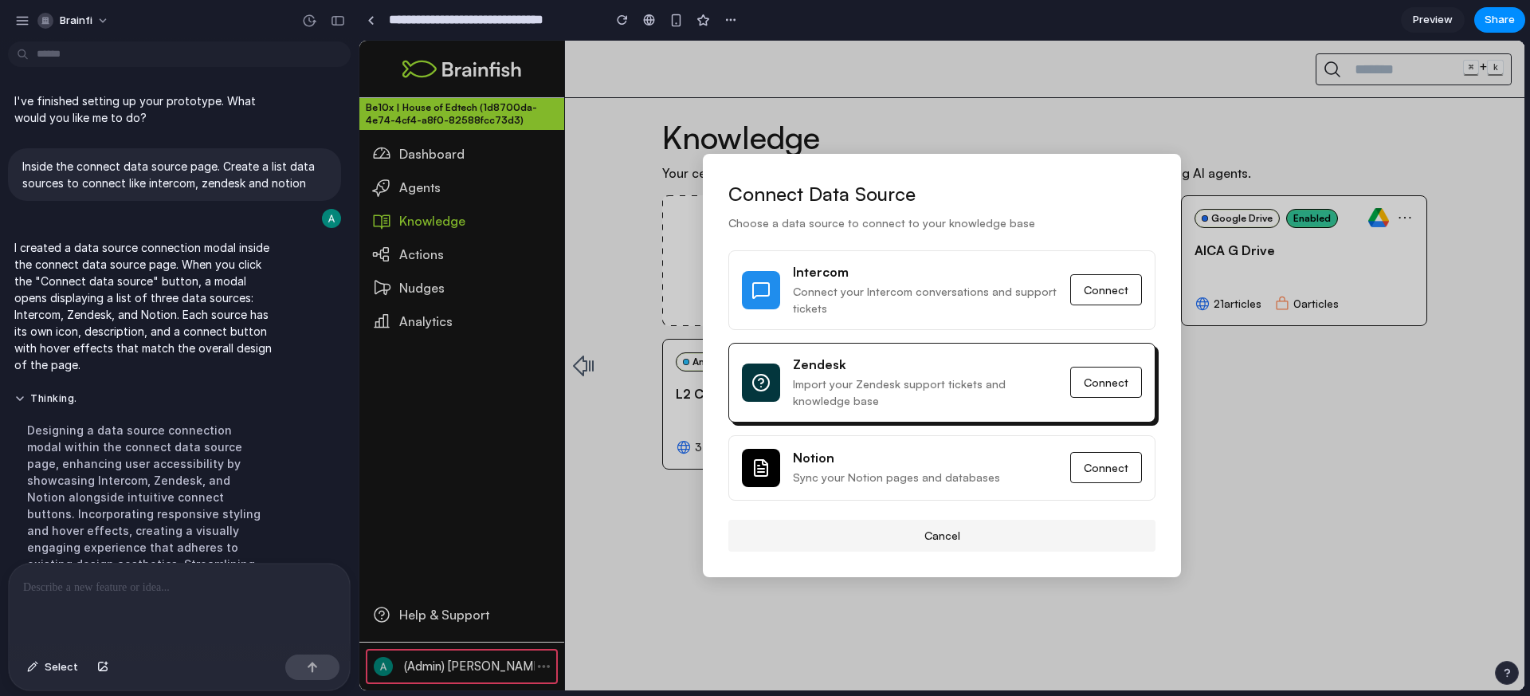
click at [944, 383] on p "Import your Zendesk support tickets and knowledge base" at bounding box center [925, 391] width 265 height 33
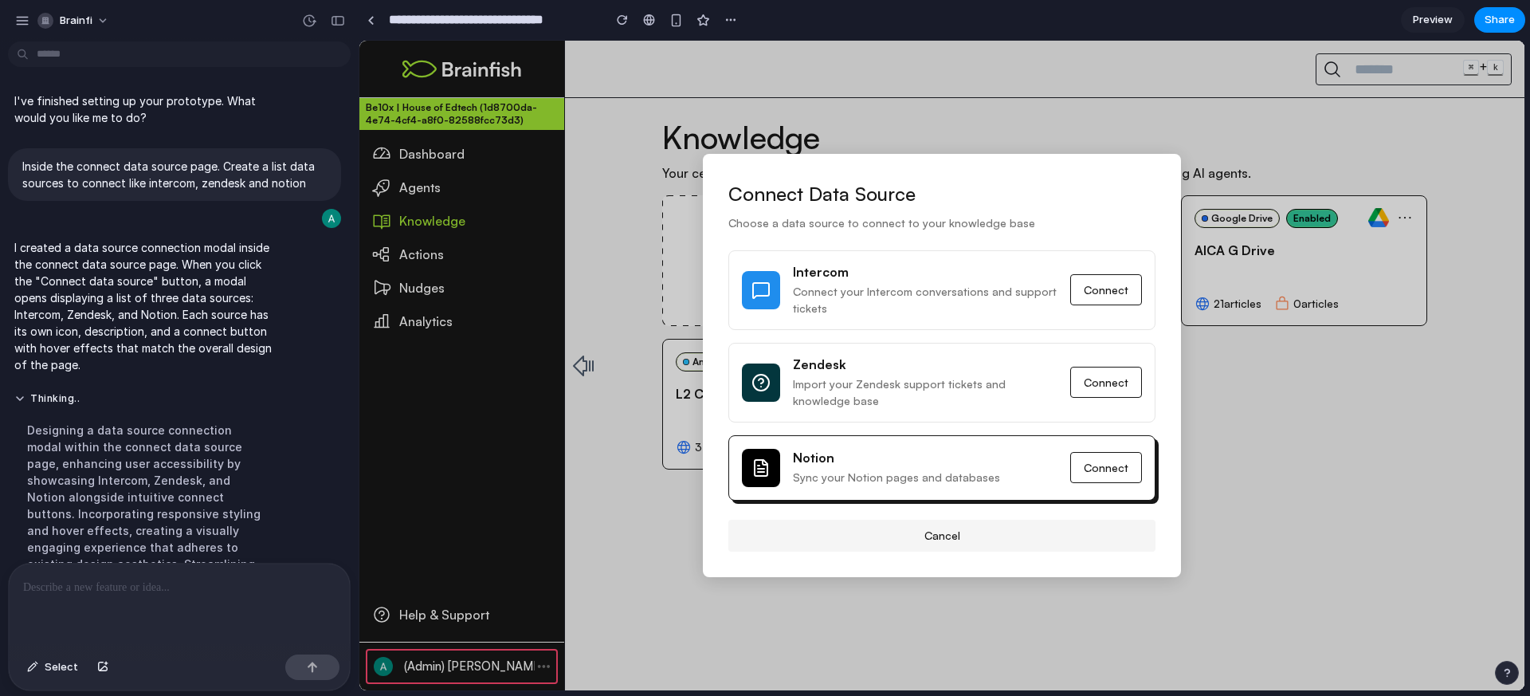
click at [937, 446] on div "Notion Sync your Notion pages and databases Connect" at bounding box center [941, 467] width 427 height 65
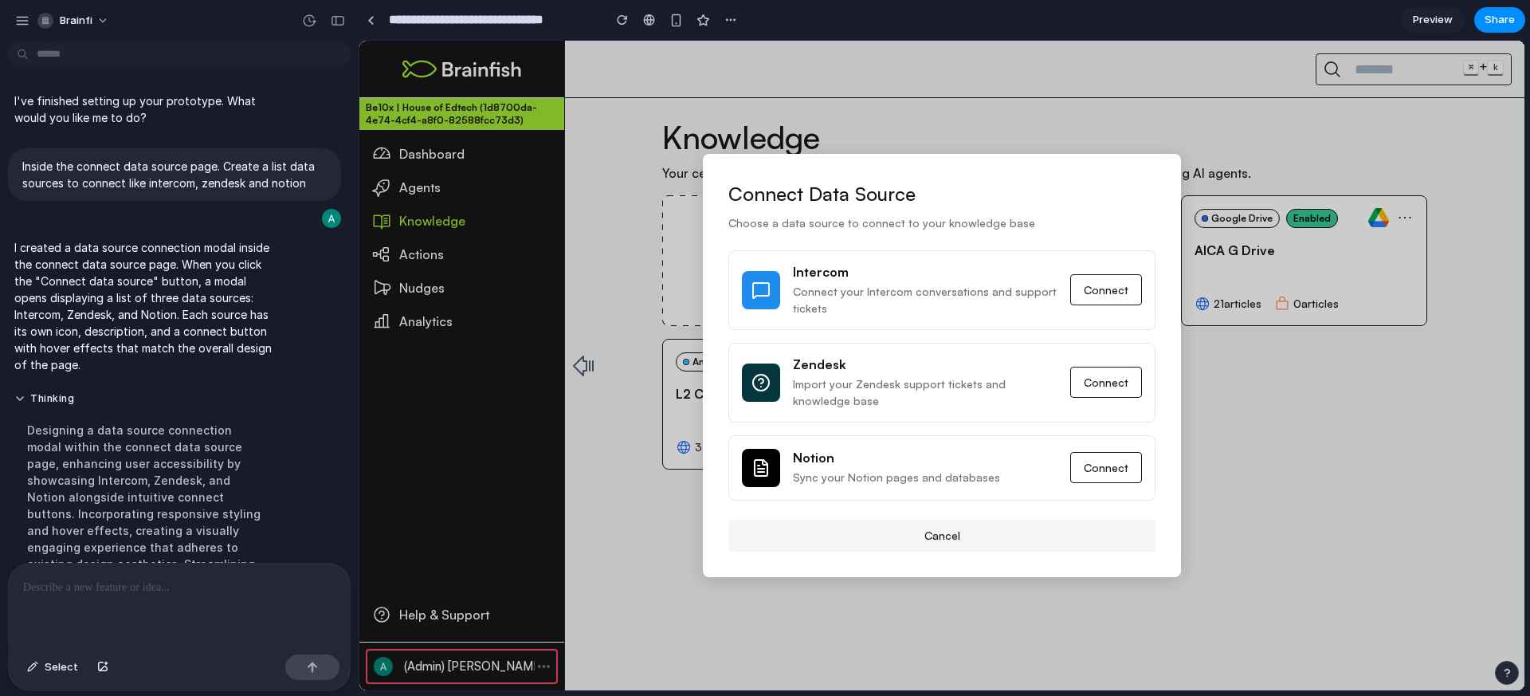
click at [940, 407] on p "Import your Zendesk support tickets and knowledge base" at bounding box center [925, 391] width 265 height 33
click at [940, 331] on div "Intercom Connect your Intercom conversations and support tickets Connect Zendes…" at bounding box center [941, 375] width 427 height 250
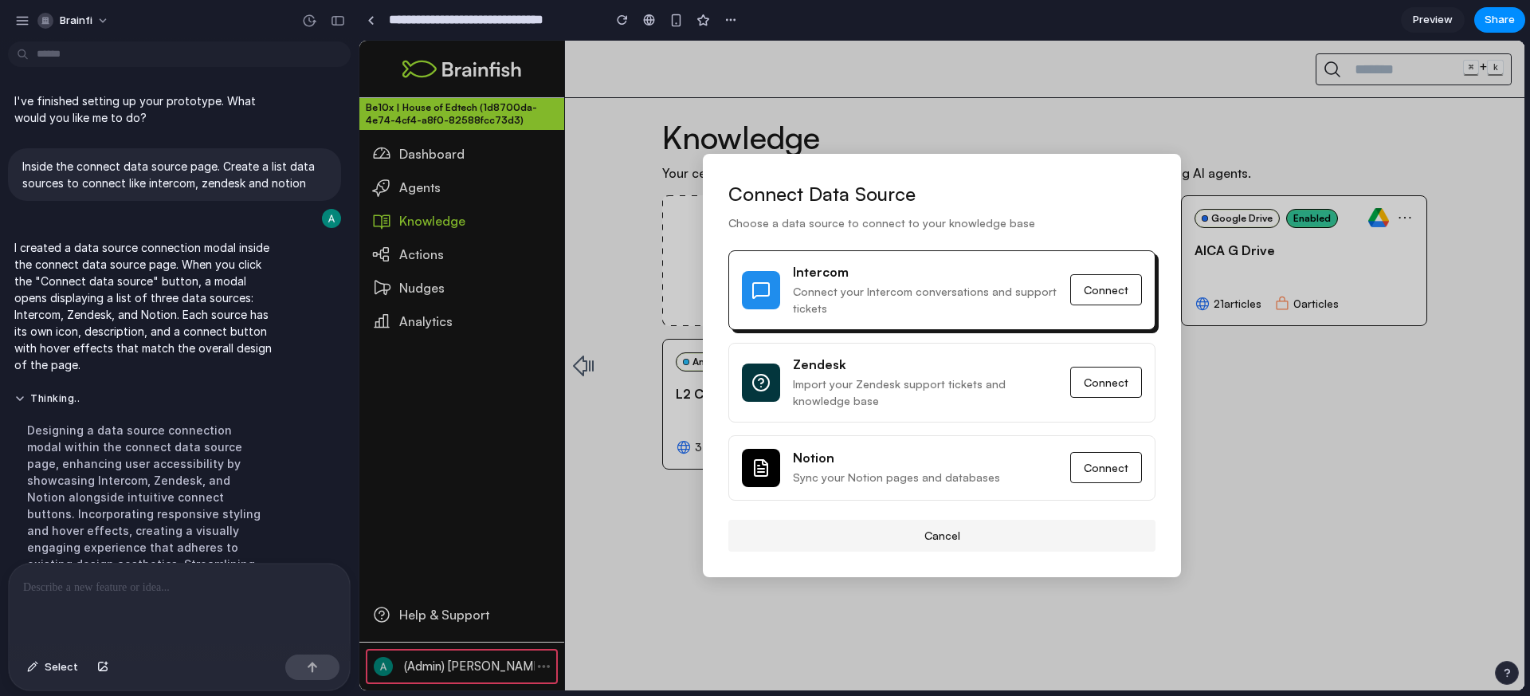
click at [937, 301] on p "Connect your Intercom conversations and support tickets" at bounding box center [925, 299] width 265 height 33
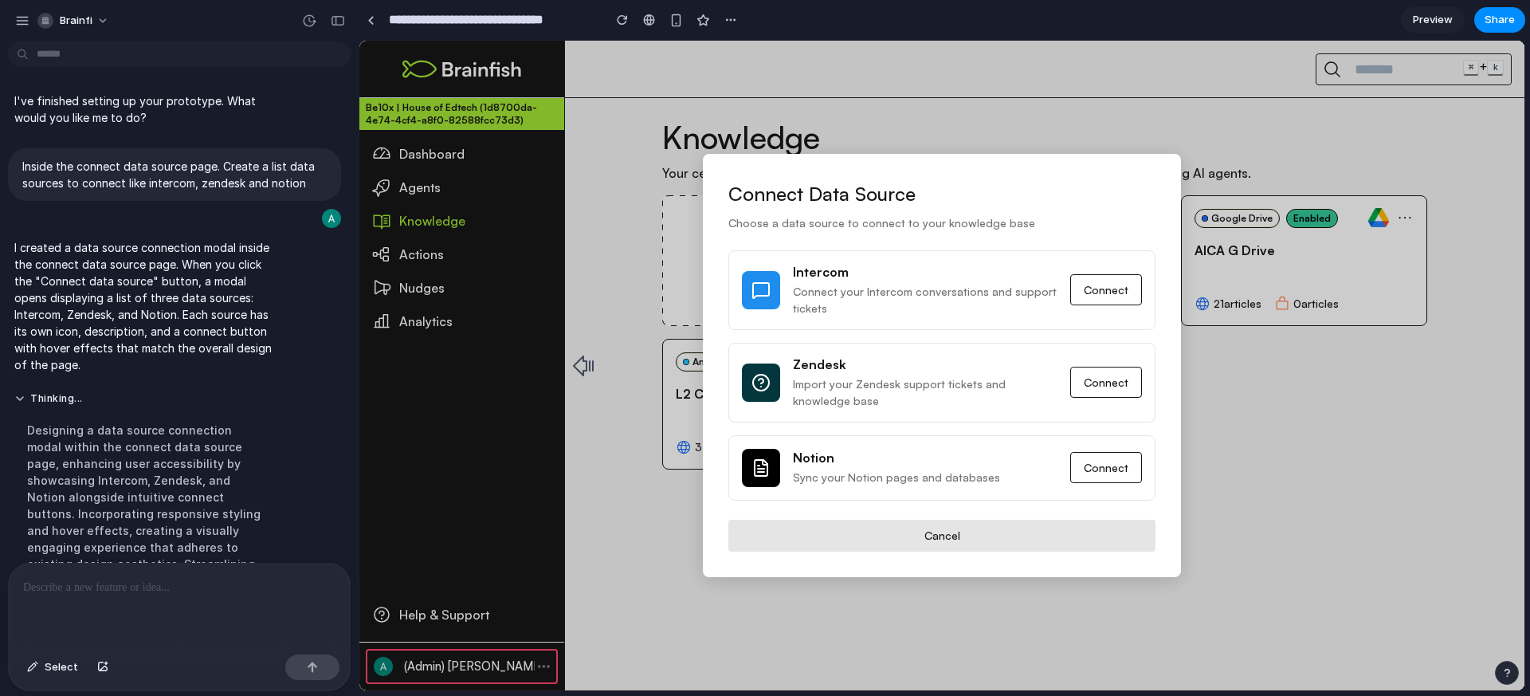
click at [947, 527] on button "Cancel" at bounding box center [941, 536] width 427 height 32
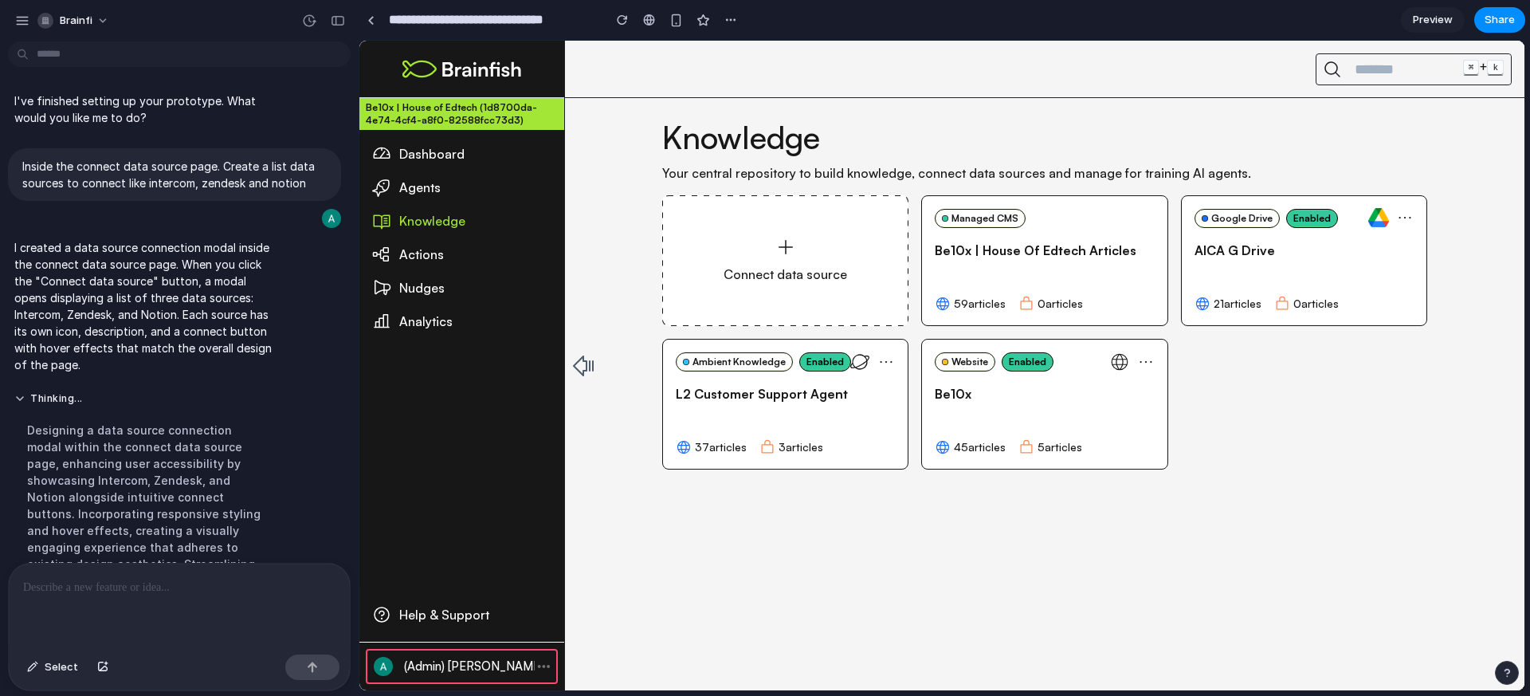
scroll to position [35, 0]
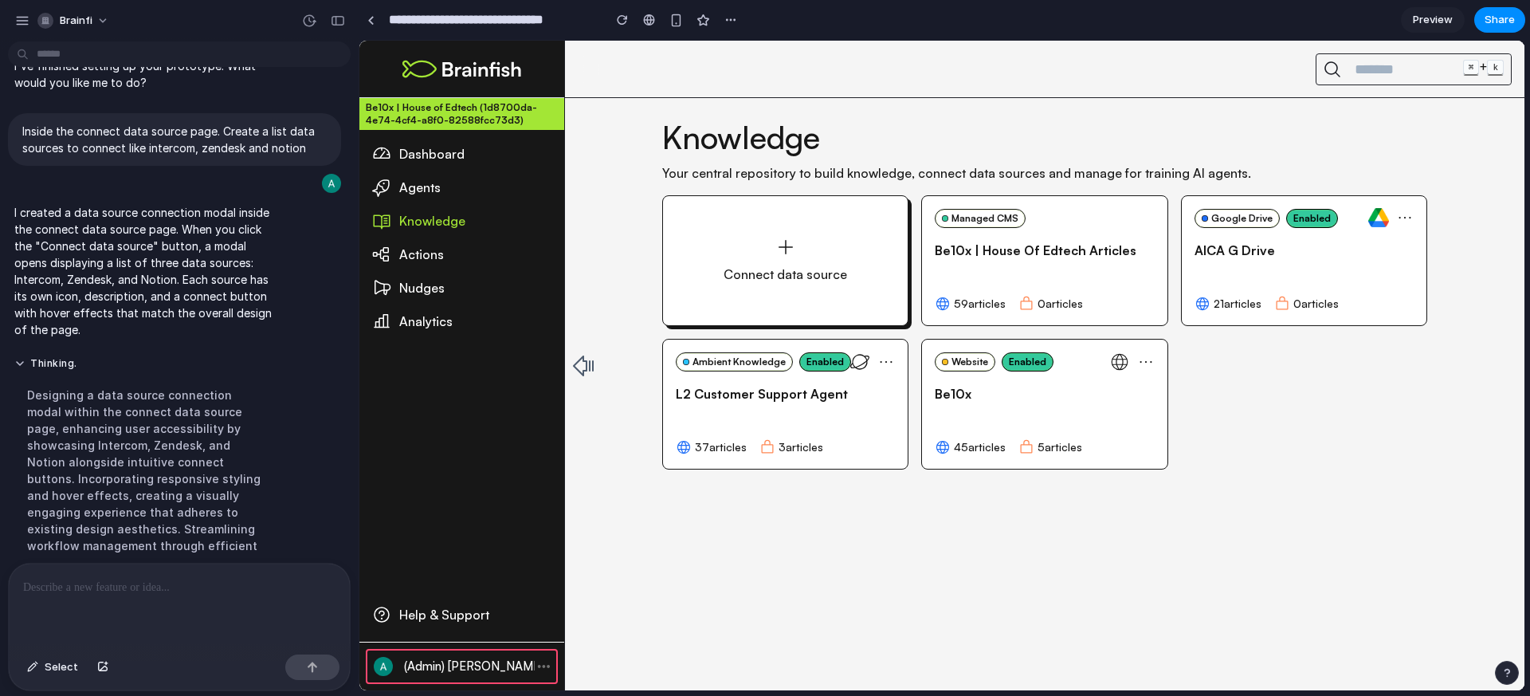
click at [755, 288] on div "Connect data source" at bounding box center [785, 260] width 246 height 131
click at [706, 293] on div "Connect data source" at bounding box center [785, 260] width 246 height 131
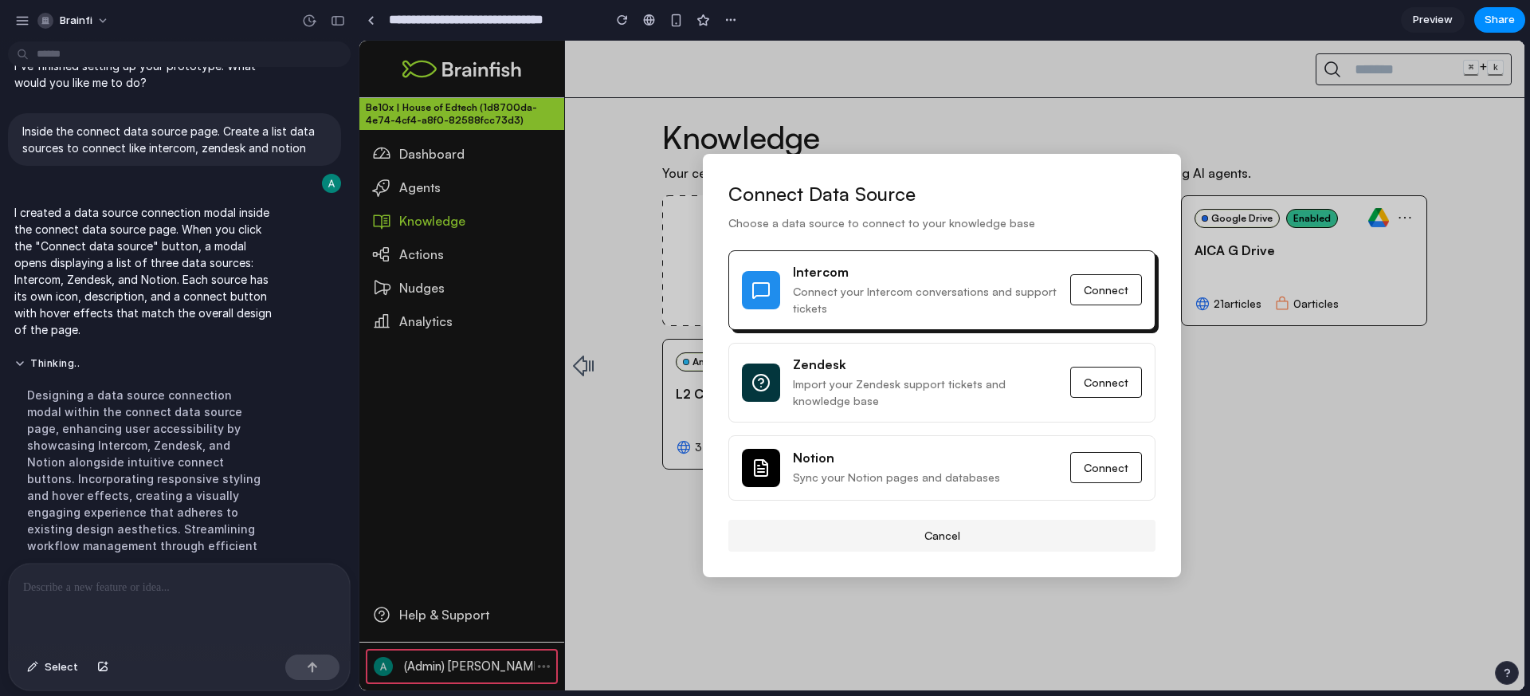
click at [847, 292] on p "Connect your Intercom conversations and support tickets" at bounding box center [925, 299] width 265 height 33
click at [1114, 284] on div "Connect" at bounding box center [1106, 289] width 72 height 31
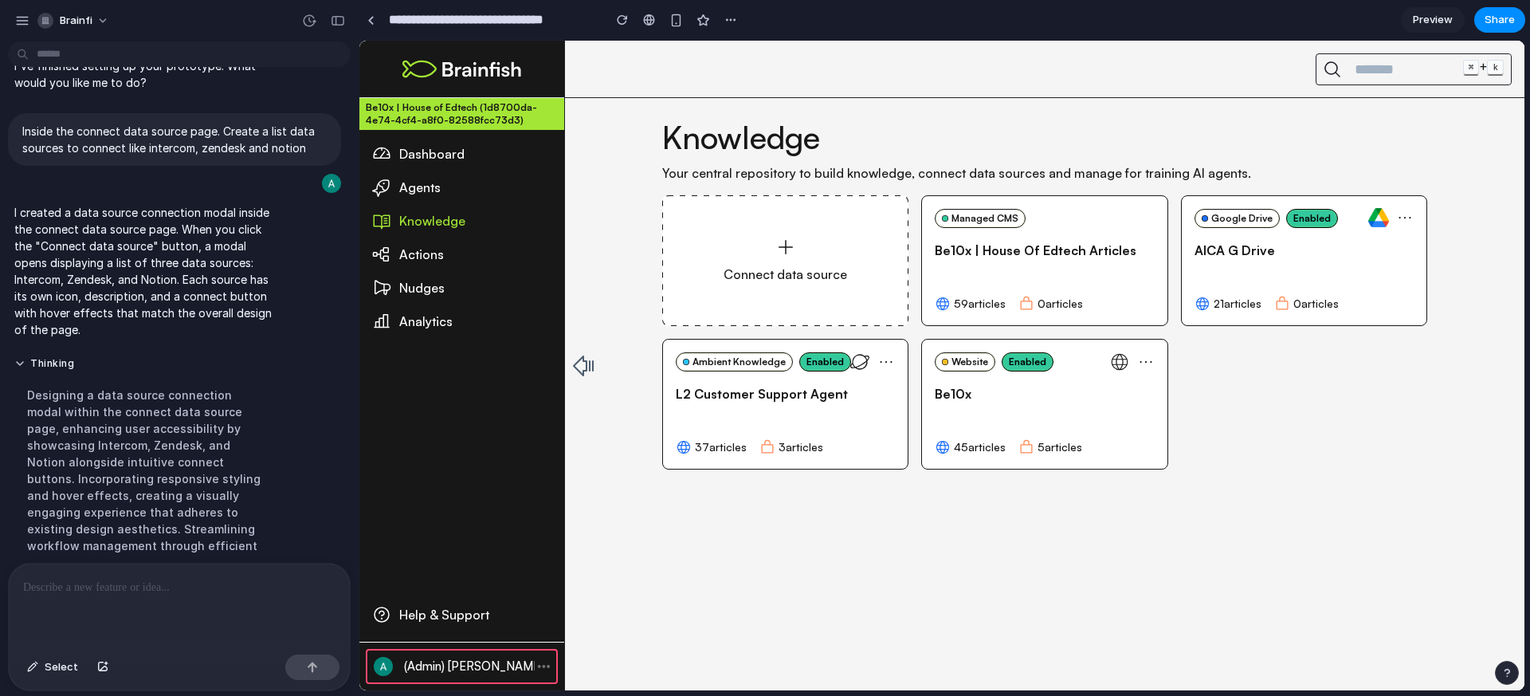
click at [1429, 20] on span "Preview" at bounding box center [1433, 20] width 40 height 16
